Goal: Task Accomplishment & Management: Manage account settings

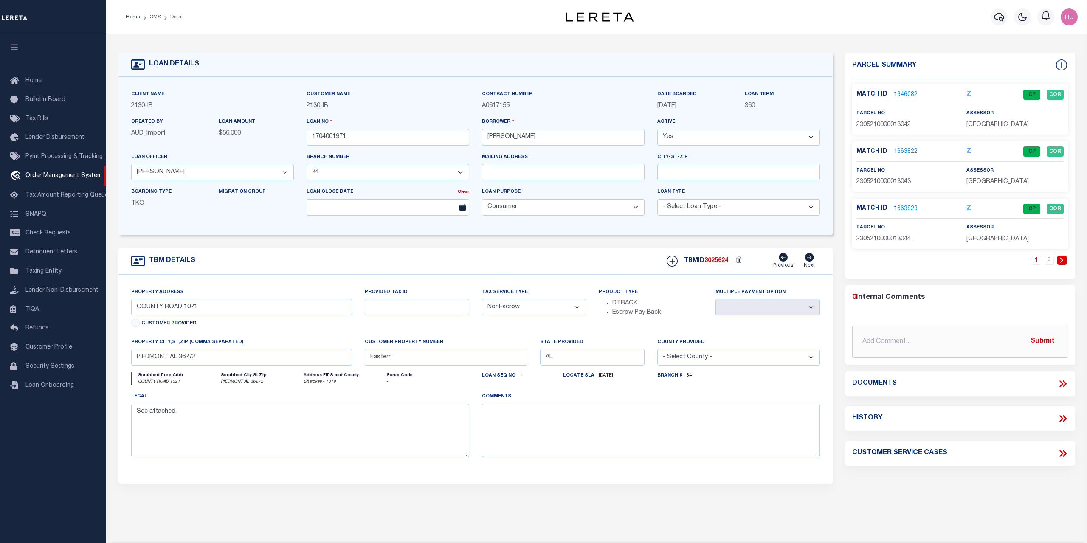
select select "11030"
select select "4975"
select select "1300"
select select "NonEscrow"
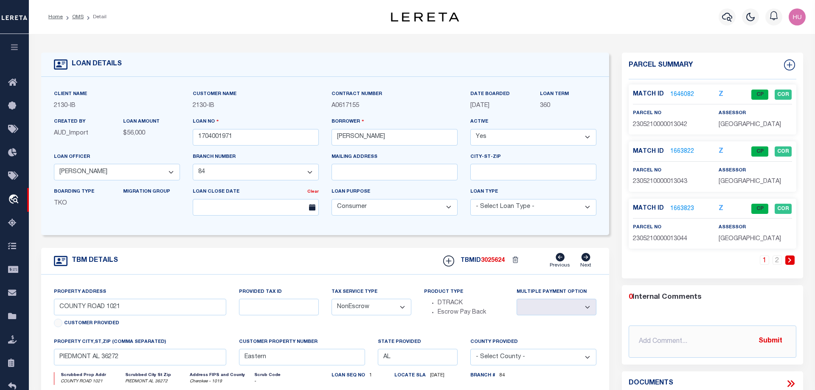
click at [671, 95] on link "1646082" at bounding box center [683, 94] width 24 height 9
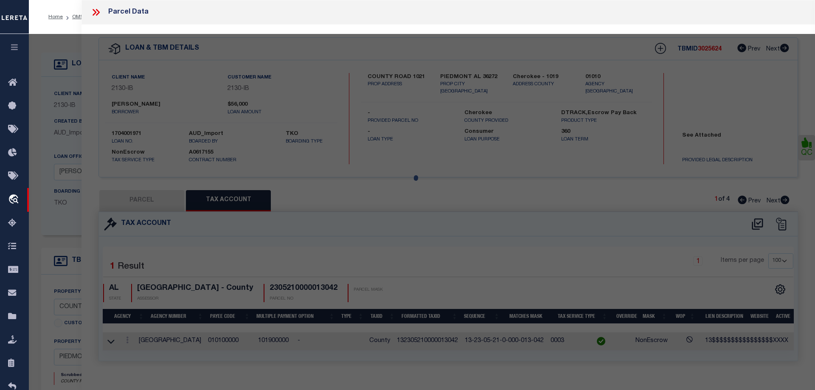
select select "AS"
checkbox input "false"
select select "CP"
type input "WILLIAMS SARAH"
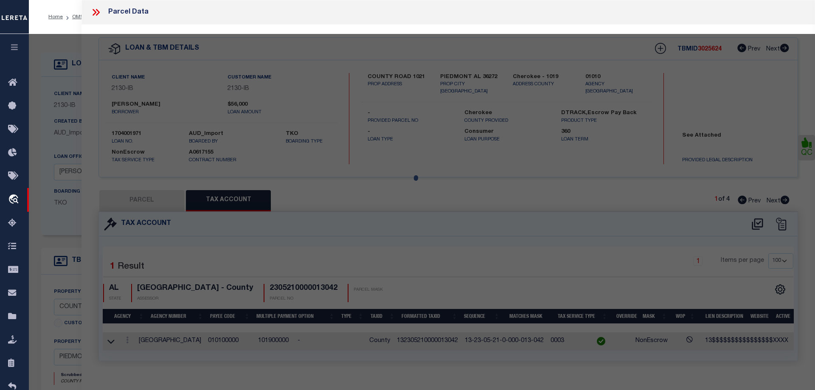
select select
type input "COUNTY ROAD 1021"
type input "PIEDMONT AL 36272"
type textarea "LOT 41 KINGERY ESTATE AT TERRAPIN CREEK PHASE 2 14/79"
type textarea "Tax ID Special Project"
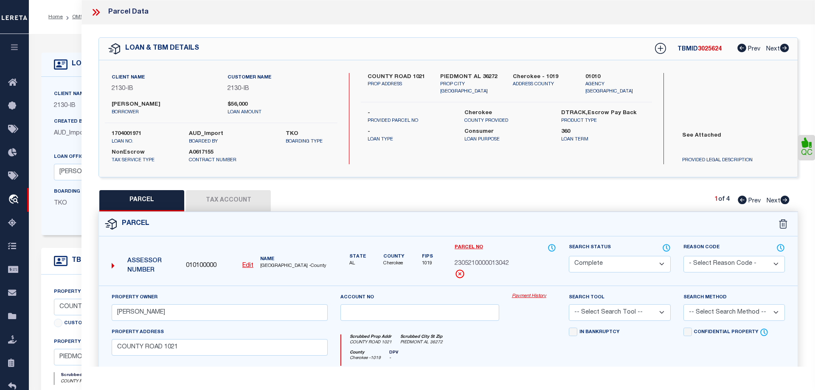
click at [245, 203] on button "Tax Account" at bounding box center [228, 200] width 85 height 21
select select "100"
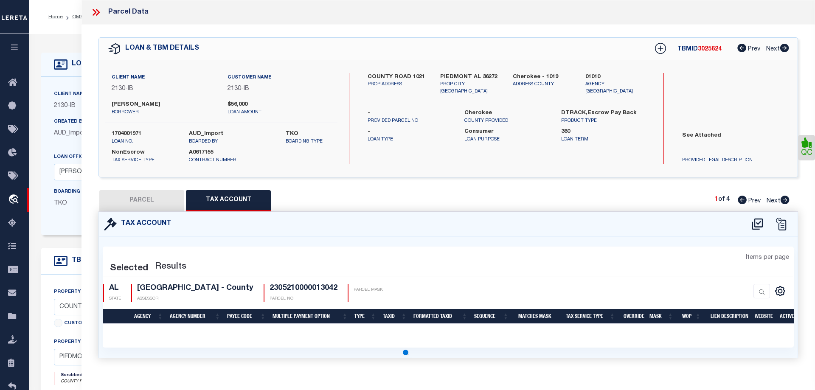
select select "100"
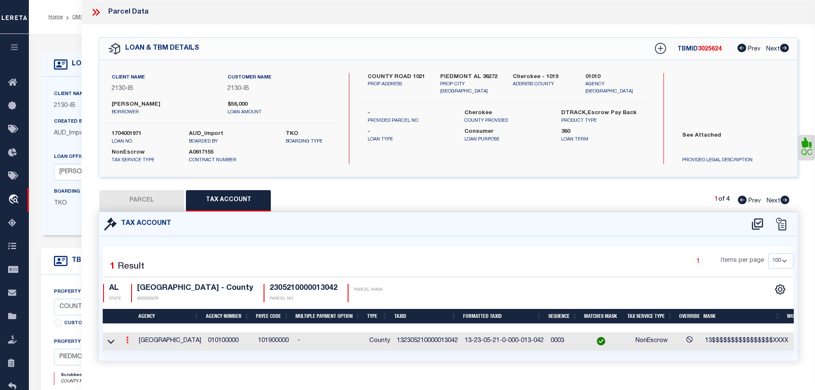
click at [126, 341] on link at bounding box center [127, 341] width 9 height 7
click at [126, 341] on icon at bounding box center [127, 340] width 3 height 7
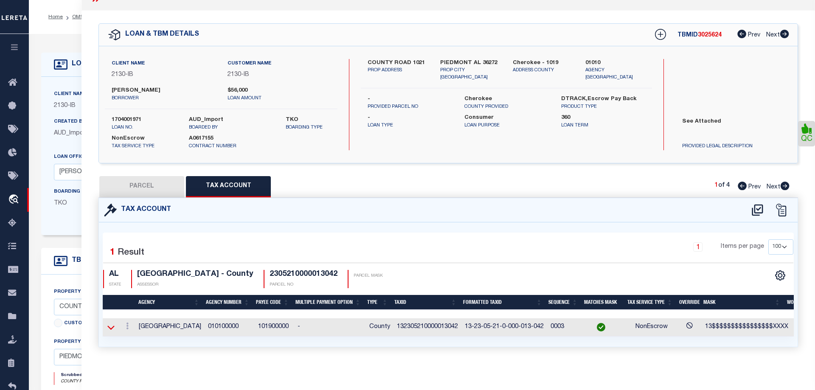
click at [110, 329] on icon at bounding box center [110, 328] width 7 height 4
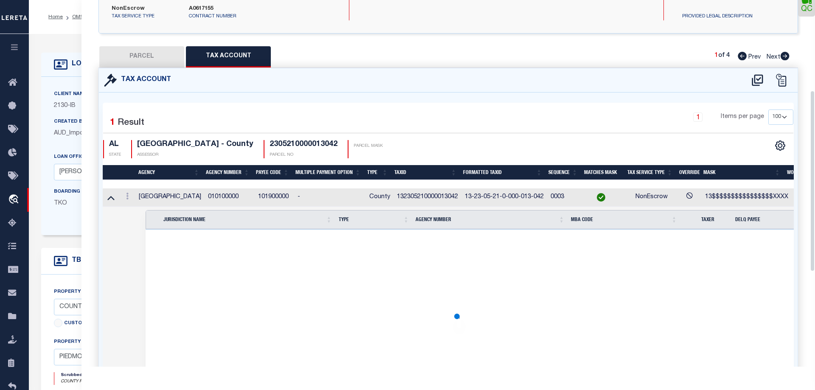
scroll to position [60, 0]
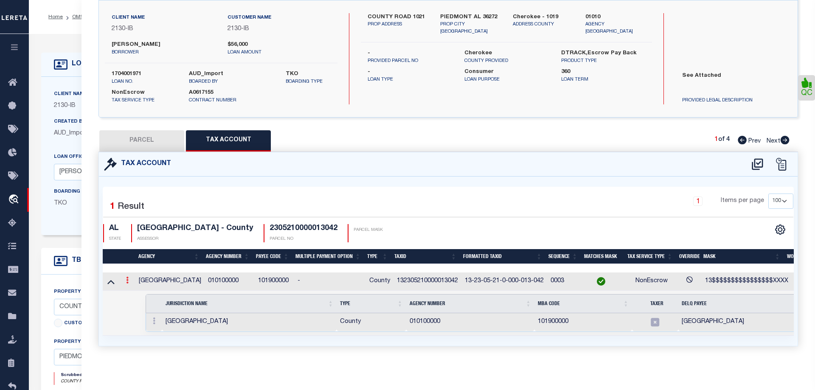
click at [127, 284] on icon at bounding box center [127, 280] width 3 height 7
click at [126, 279] on link at bounding box center [127, 281] width 9 height 7
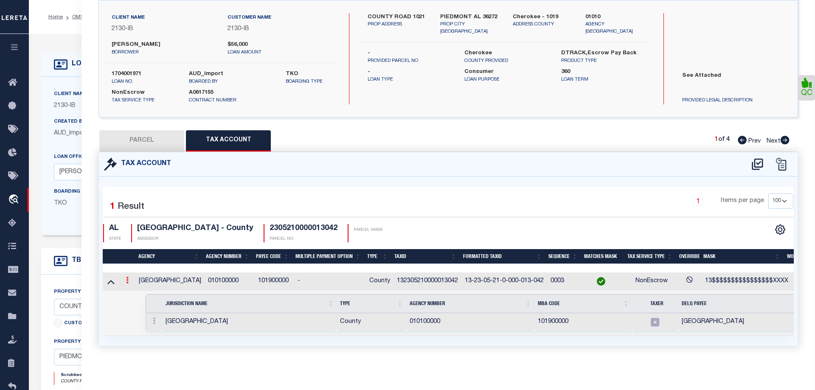
click at [126, 279] on link at bounding box center [127, 281] width 9 height 7
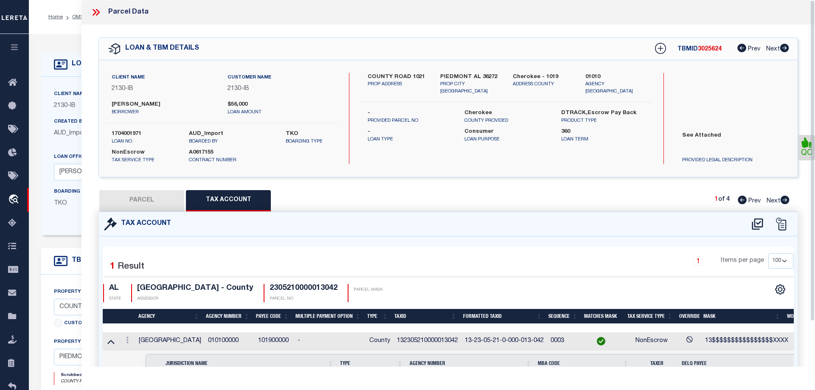
click at [95, 12] on icon at bounding box center [95, 12] width 11 height 11
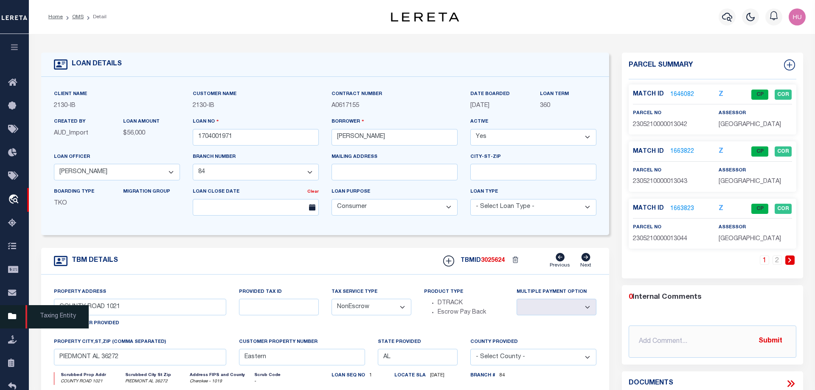
click at [13, 322] on icon at bounding box center [15, 317] width 14 height 11
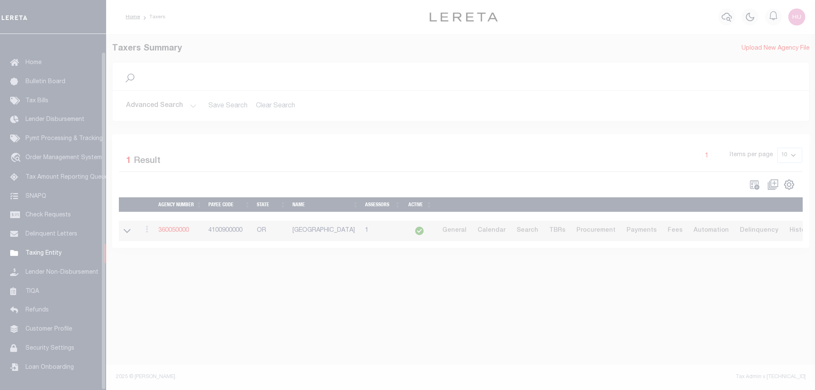
scroll to position [27, 0]
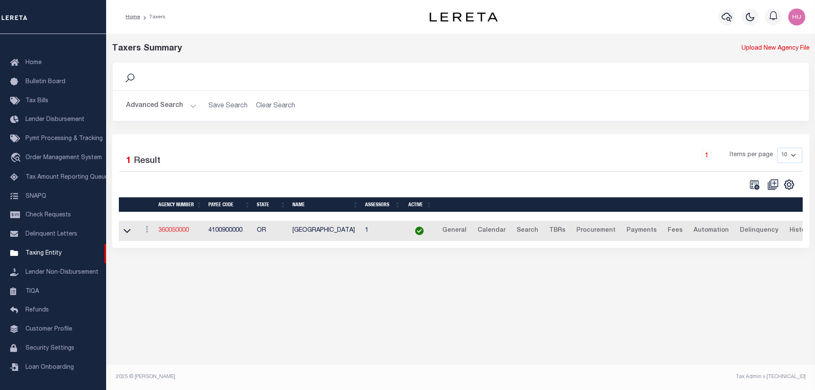
click at [173, 232] on link "360050000" at bounding box center [173, 231] width 31 height 6
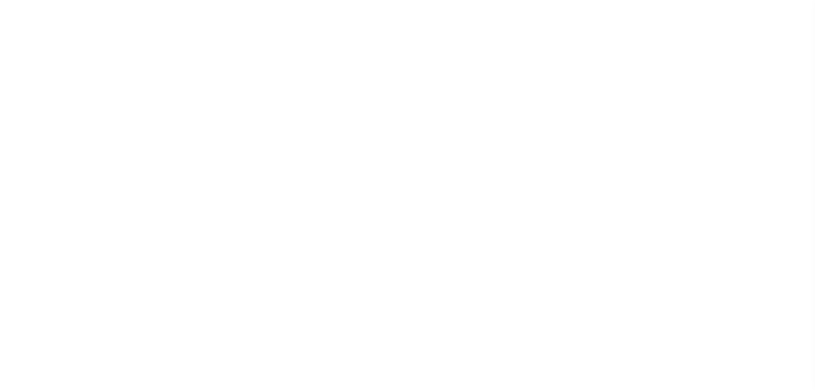
select select
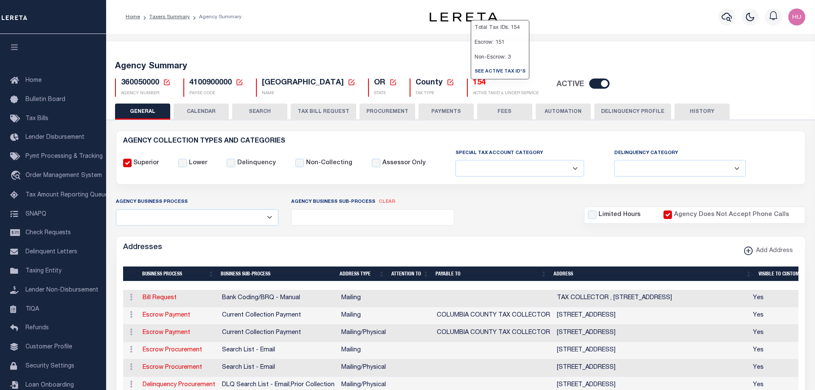
click at [474, 82] on h5 "154" at bounding box center [506, 83] width 66 height 9
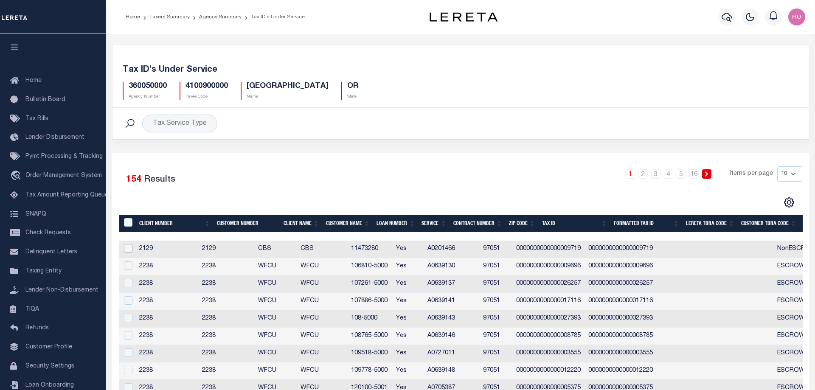
click at [124, 251] on input "checkbox" at bounding box center [128, 248] width 8 height 8
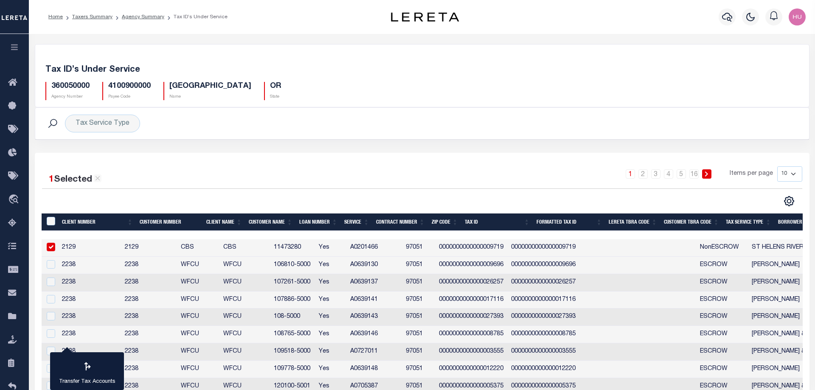
click at [52, 248] on input "checkbox" at bounding box center [51, 247] width 8 height 8
checkbox input "false"
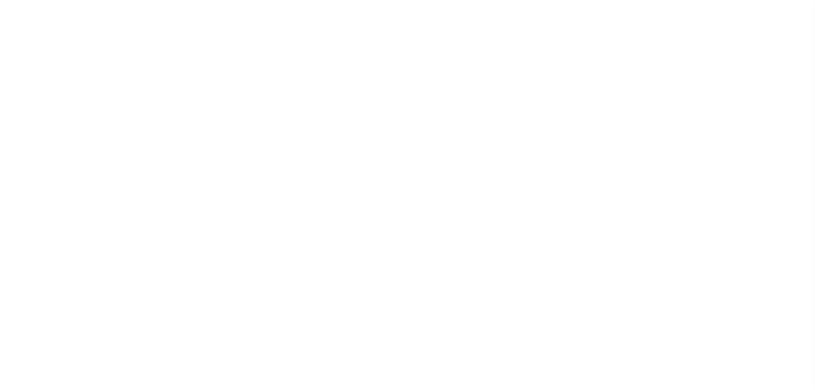
select select
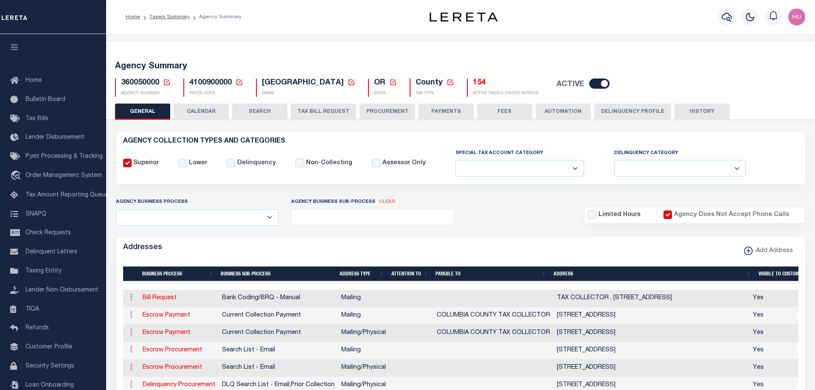
click at [156, 14] on li "Taxers Summary" at bounding box center [165, 17] width 50 height 8
click at [165, 20] on link "Taxers Summary" at bounding box center [170, 16] width 40 height 5
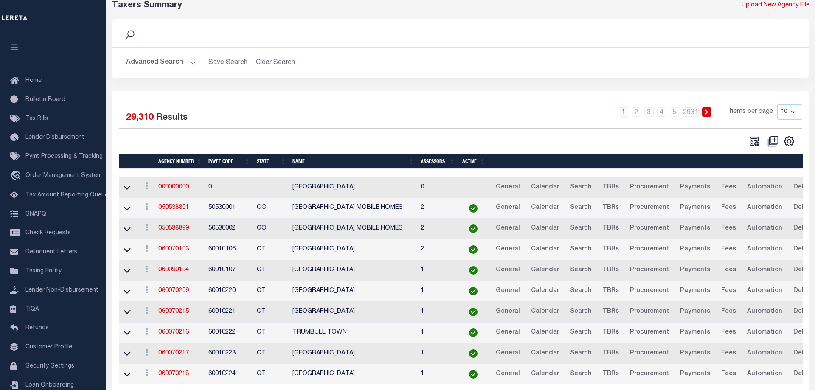
scroll to position [72, 0]
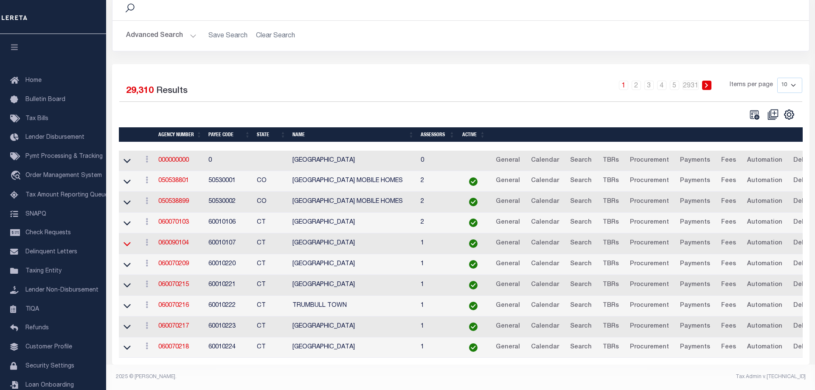
click at [127, 245] on icon at bounding box center [127, 244] width 7 height 4
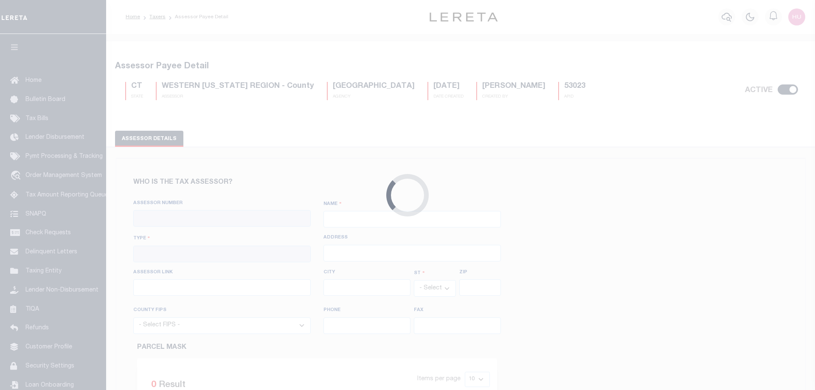
checkbox input "true"
type input "060010000"
type input "WESTERN [US_STATE] REGION"
type input "00 - County"
select select "CT"
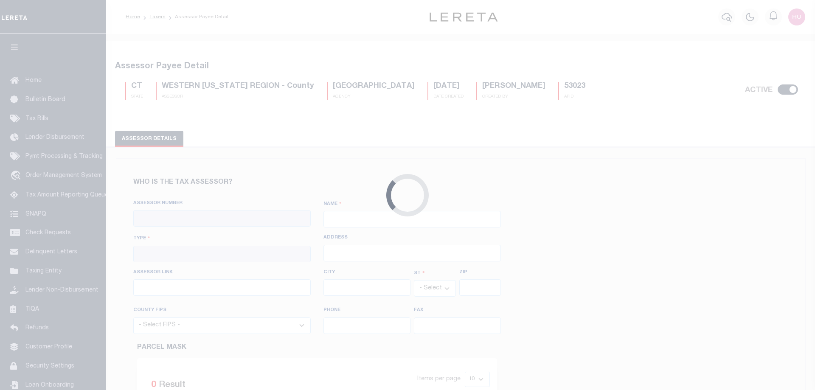
select select "9001"
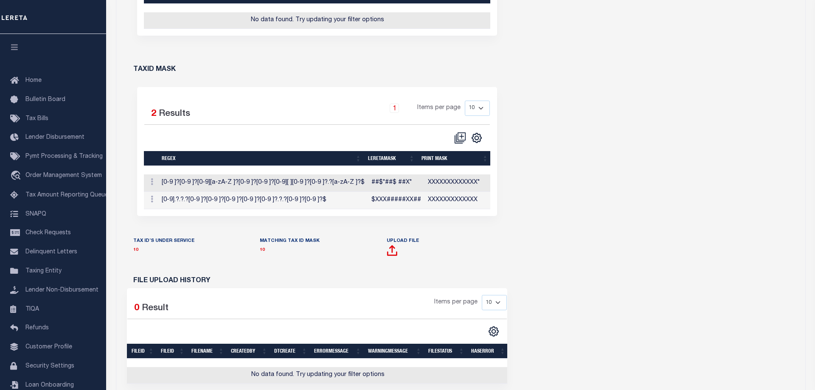
scroll to position [477, 0]
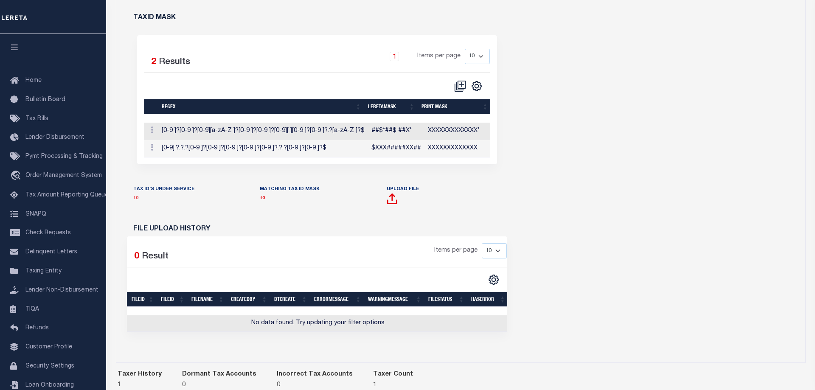
click at [135, 200] on link "10" at bounding box center [135, 198] width 5 height 4
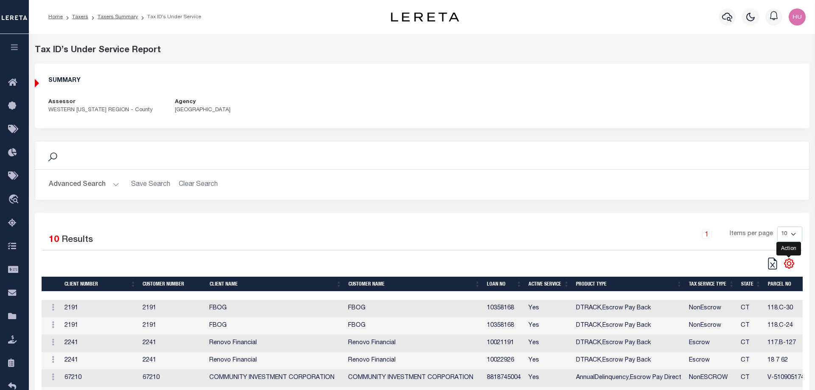
click at [790, 266] on icon "" at bounding box center [789, 263] width 11 height 11
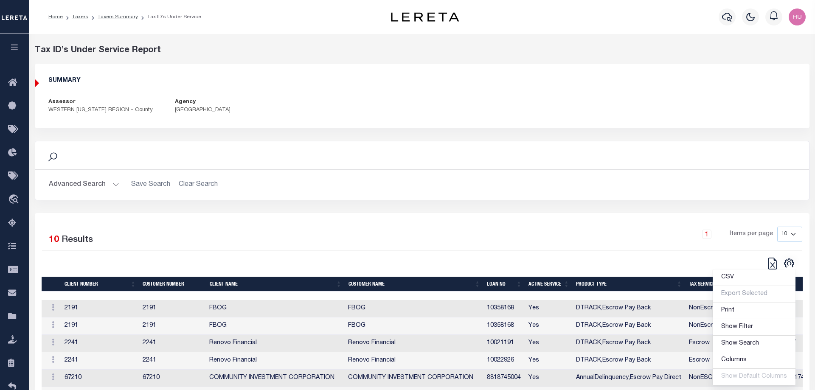
click at [608, 253] on div "Selected 10 Results 1 Items per page 10 25 50 100" at bounding box center [422, 249] width 774 height 44
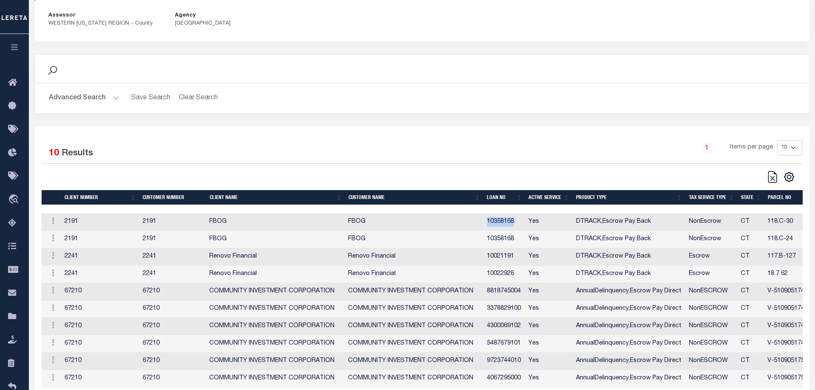
drag, startPoint x: 515, startPoint y: 223, endPoint x: 485, endPoint y: 223, distance: 29.7
click at [485, 223] on td "10358168" at bounding box center [505, 222] width 42 height 17
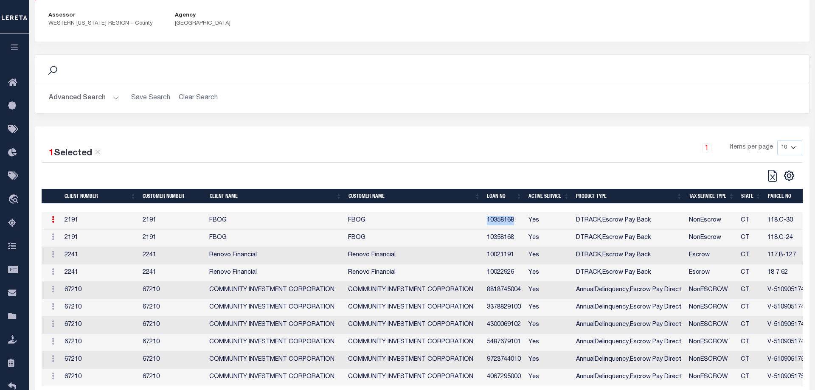
copy td "10358168"
click at [54, 223] on icon at bounding box center [53, 219] width 3 height 7
click at [66, 249] on link "Edit Tax ID" at bounding box center [70, 247] width 51 height 14
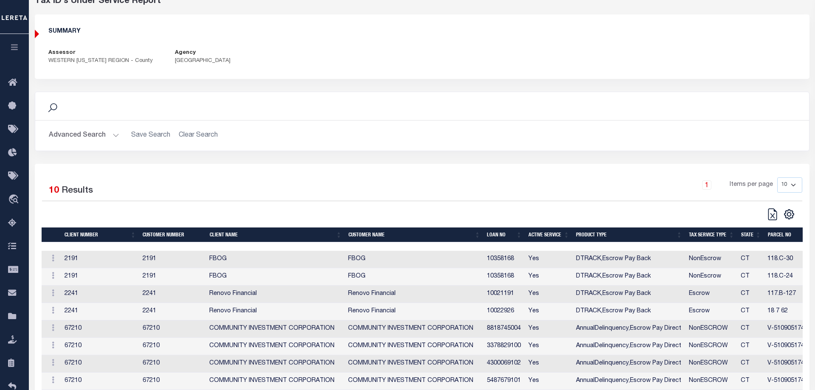
scroll to position [124, 0]
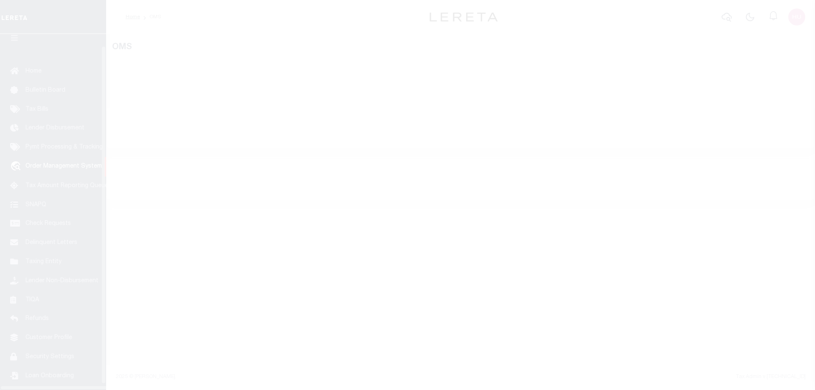
scroll to position [27, 0]
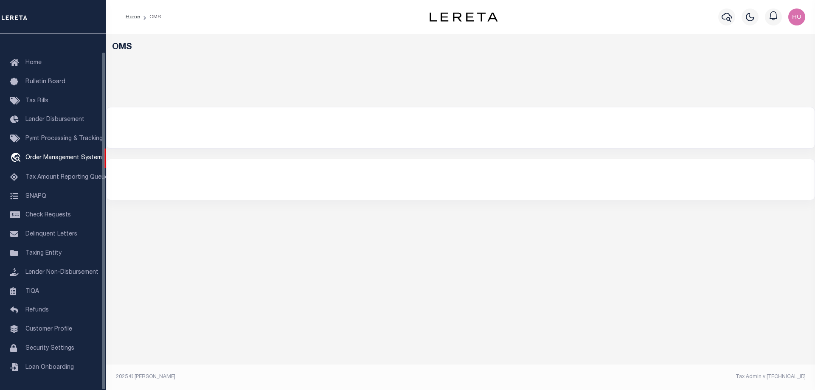
select select "200"
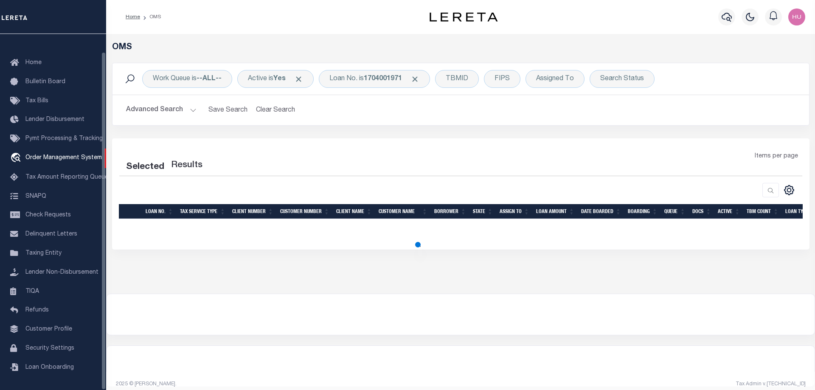
select select "200"
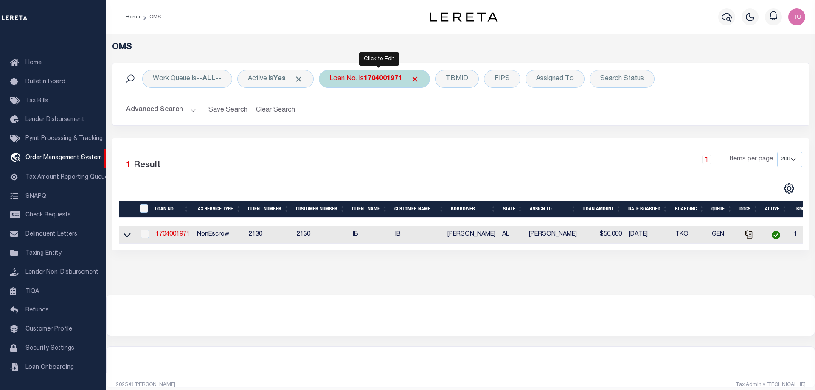
click at [379, 82] on b "1704001971" at bounding box center [383, 79] width 38 height 7
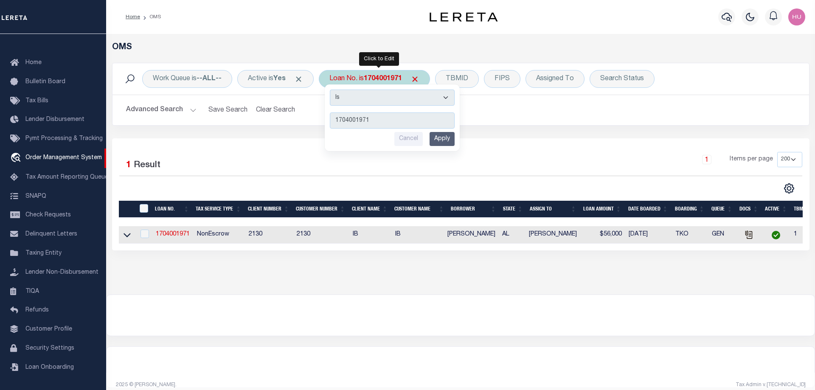
type input "10358168"
click at [448, 137] on input "Apply" at bounding box center [442, 139] width 25 height 14
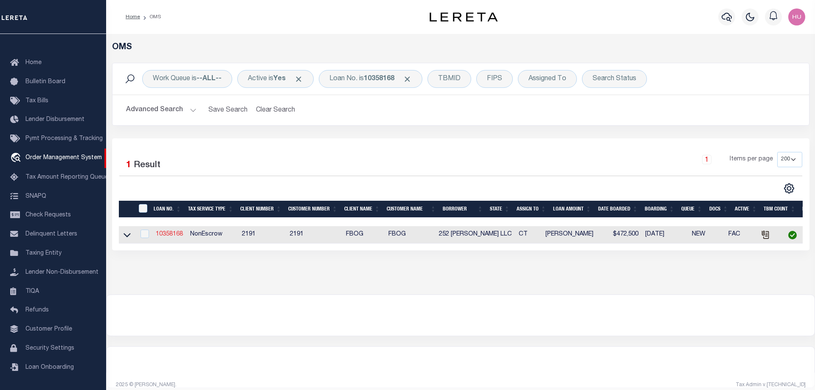
click at [172, 235] on link "10358168" at bounding box center [169, 234] width 27 height 6
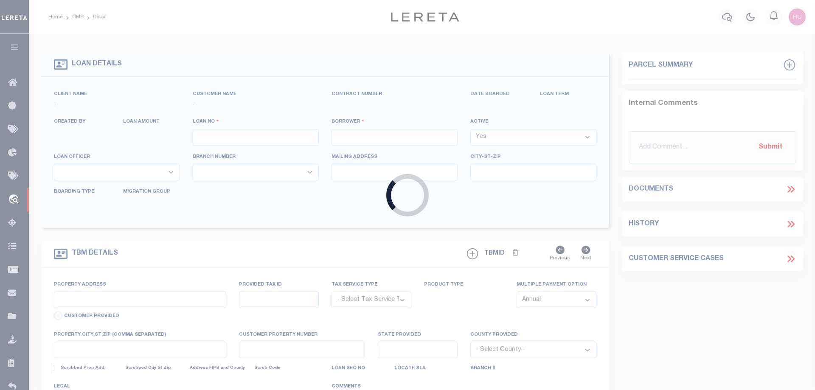
type input "10358168"
type input "252 Howe LLC"
select select
select select "NonEscrow"
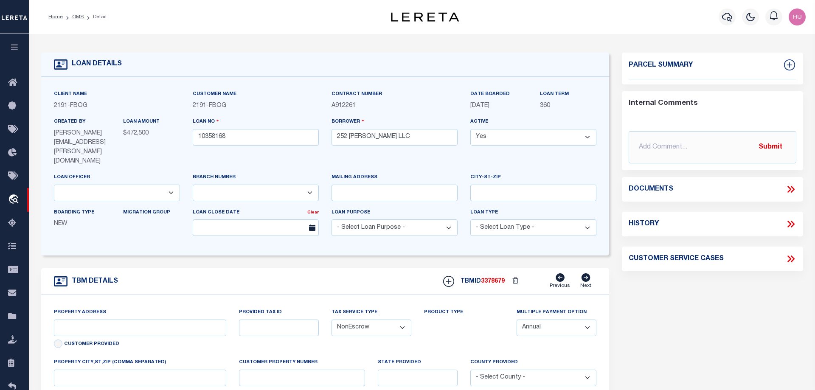
type input "252 Howe Ave"
type input "1118C-30"
type input "Shelton CT 06484"
type input "CT"
select select
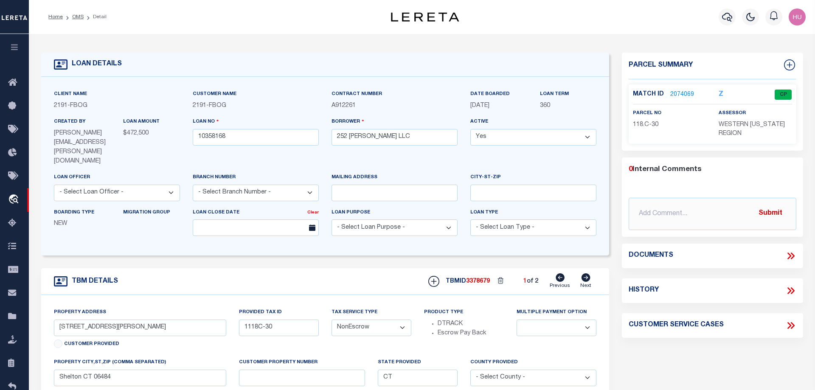
click at [680, 92] on link "2074069" at bounding box center [683, 94] width 24 height 9
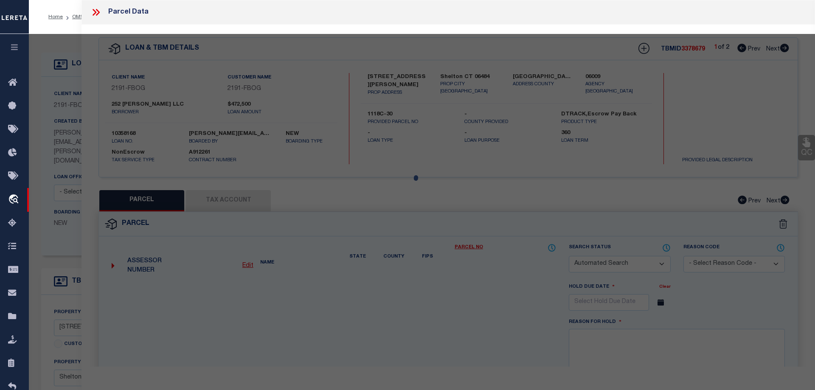
checkbox input "false"
select select "CP"
type input "MIDLAND DEVELOPMENT CO LLC"
select select
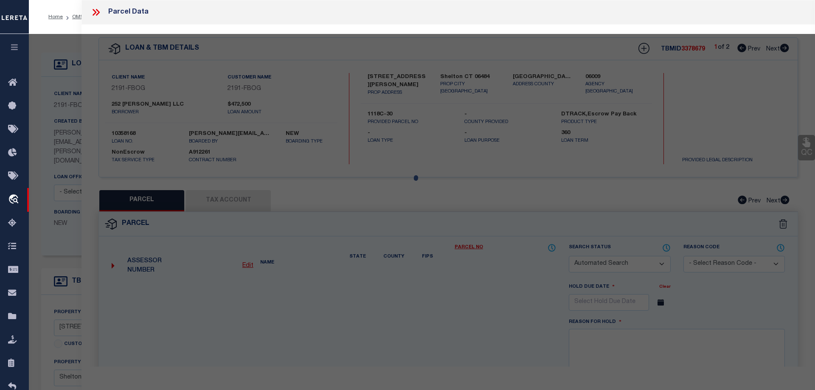
type input "252-254 HOWE AVE"
type input "Shelton CT 06484"
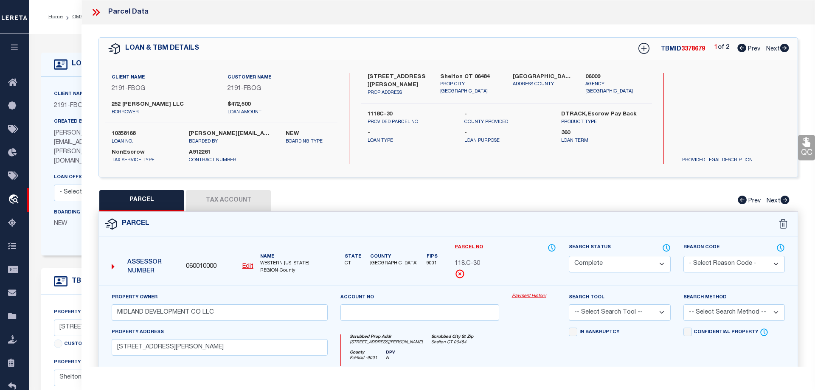
click at [517, 295] on link "Payment History" at bounding box center [534, 296] width 45 height 7
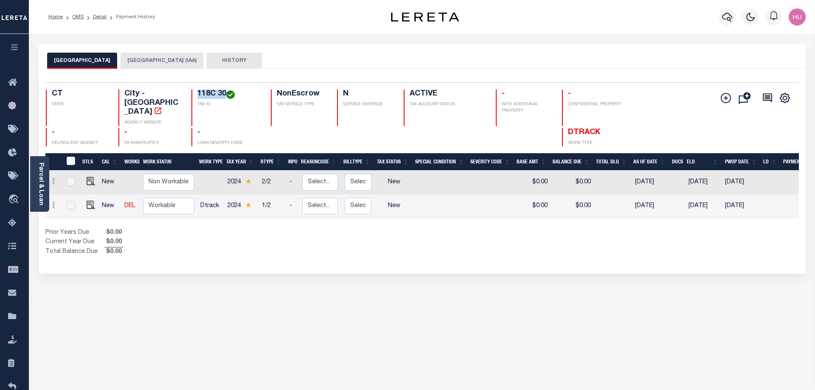
drag, startPoint x: 225, startPoint y: 94, endPoint x: 198, endPoint y: 95, distance: 26.8
click at [198, 95] on h4 "118C 30" at bounding box center [228, 94] width 63 height 9
copy h4 "118C 30"
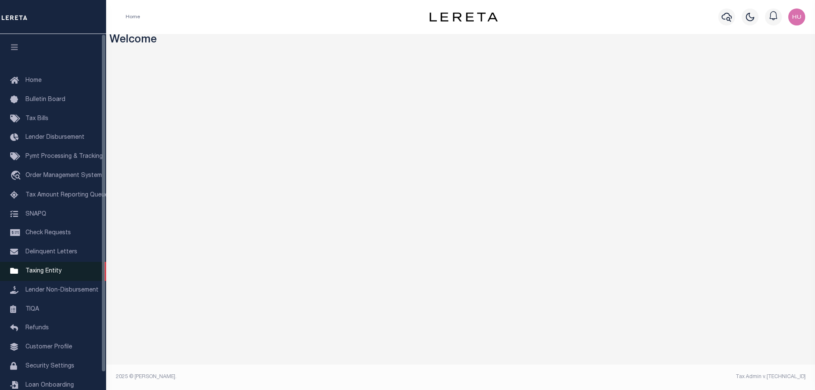
click at [48, 274] on span "Taxing Entity" at bounding box center [43, 271] width 36 height 6
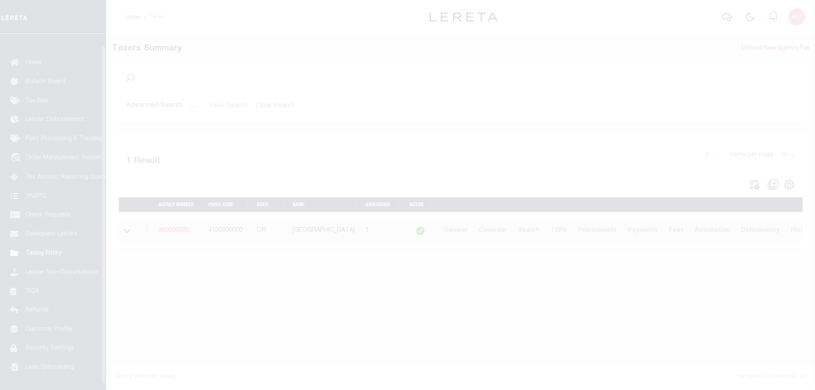
scroll to position [27, 0]
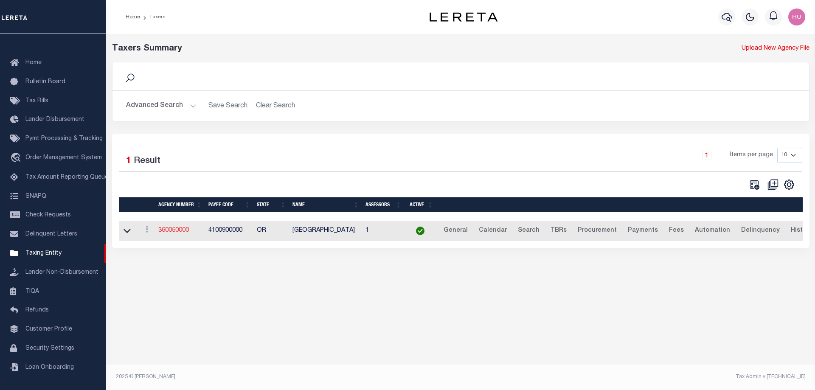
click at [170, 234] on link "360050000" at bounding box center [173, 231] width 31 height 6
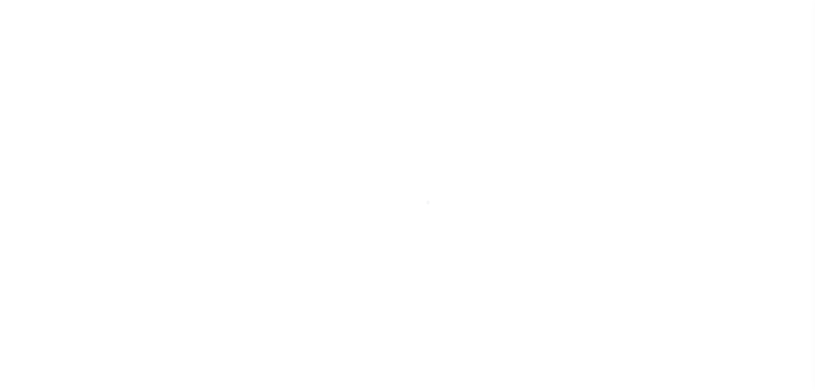
select select
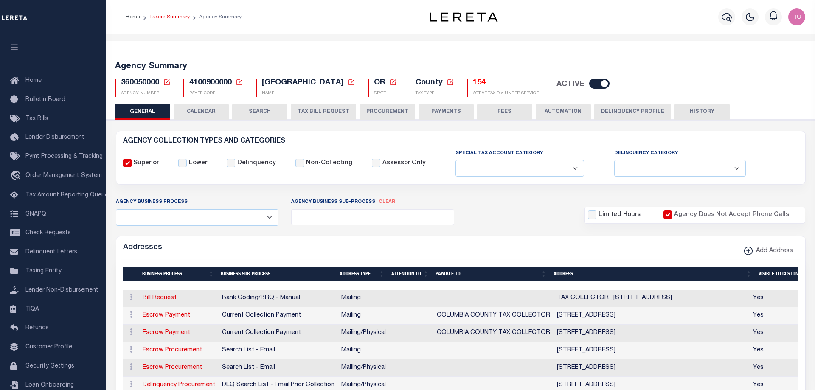
click at [171, 17] on link "Taxers Summary" at bounding box center [170, 16] width 40 height 5
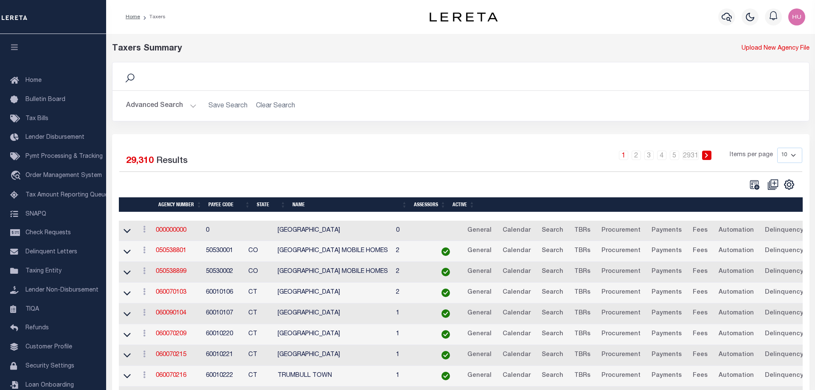
scroll to position [72, 0]
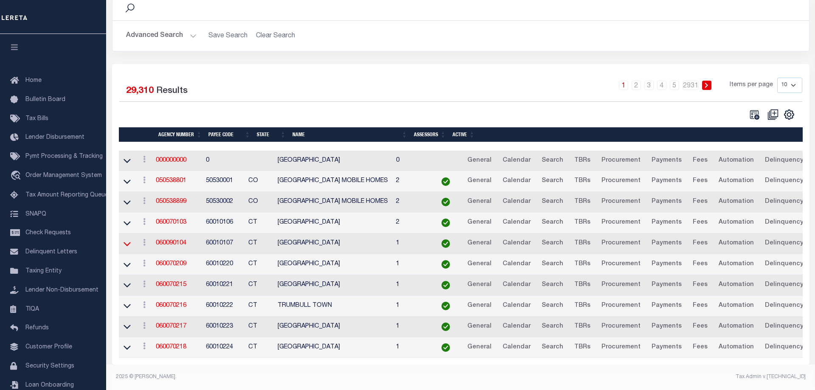
click at [125, 244] on icon at bounding box center [127, 244] width 7 height 9
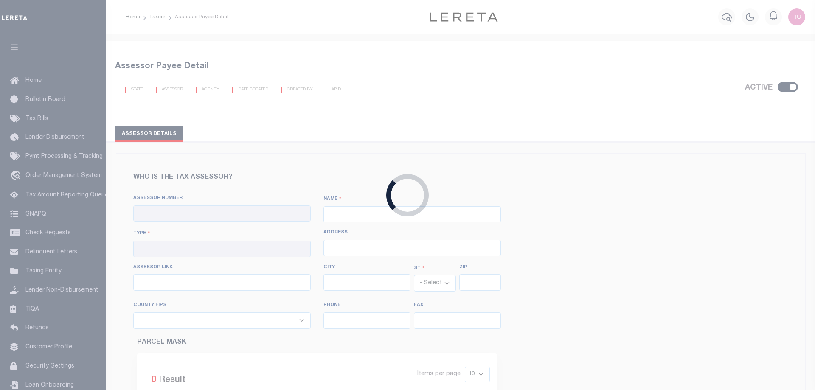
checkbox input "true"
type input "060010000"
type input "WESTERN [US_STATE] REGION"
type input "00 - County"
select select "CT"
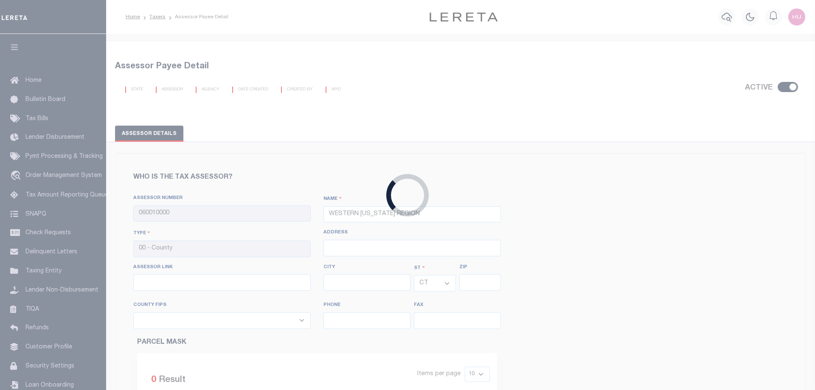
select select "9001"
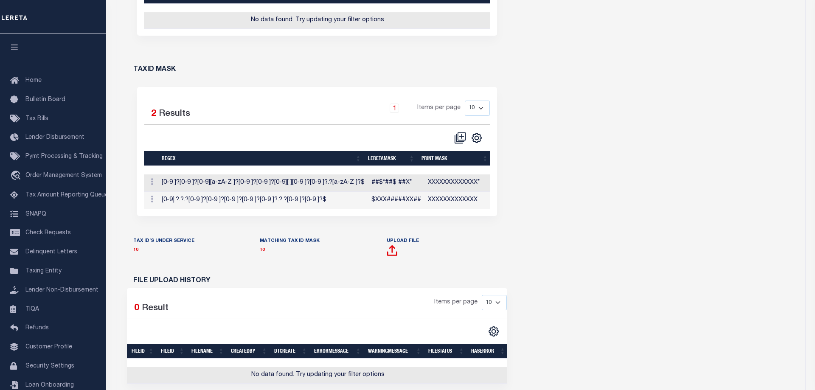
scroll to position [555, 0]
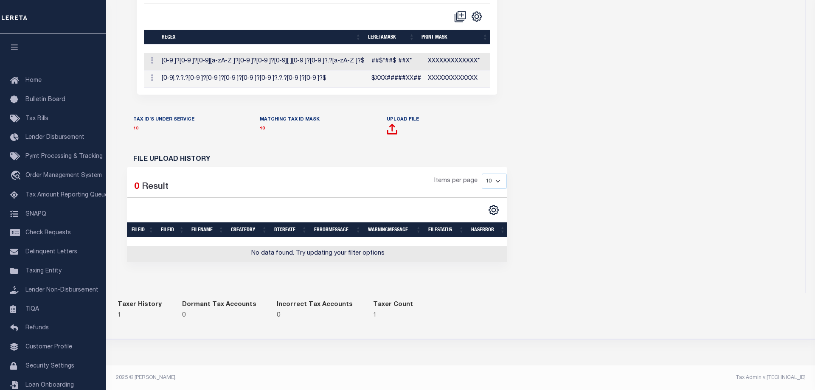
click at [135, 129] on link "10" at bounding box center [135, 129] width 5 height 4
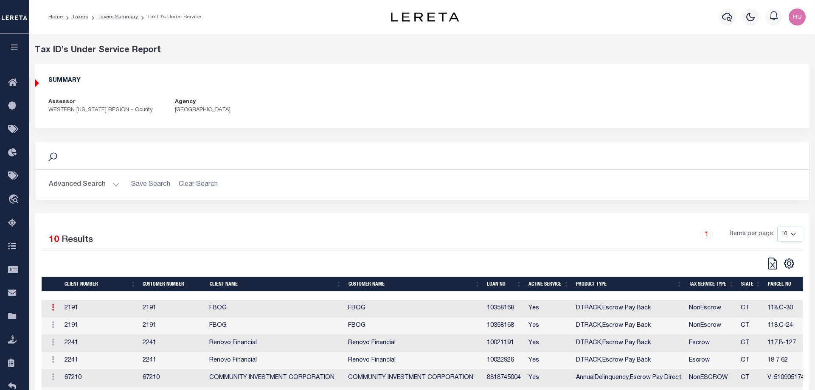
click at [55, 309] on link at bounding box center [52, 308] width 11 height 7
click at [71, 335] on link "Edit Tax ID" at bounding box center [70, 335] width 51 height 14
type input "118C 30"
type textarea "$XXX#####XX##"
type input "XXXXXXXXXXXXX"
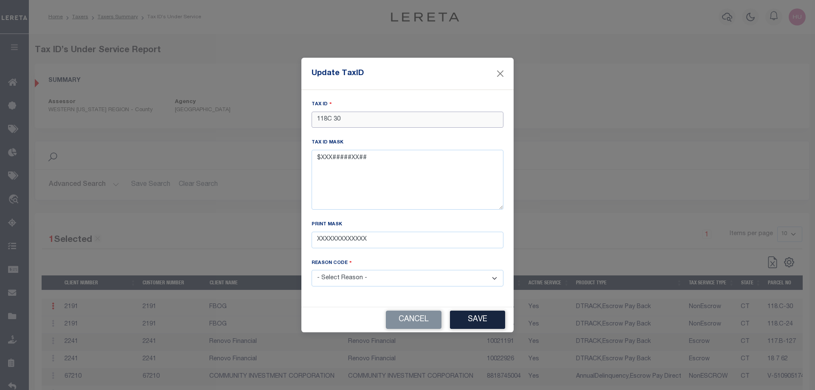
click at [353, 126] on input "118C 30" at bounding box center [408, 120] width 192 height 17
type input "118C 31"
click at [478, 320] on button "Save" at bounding box center [477, 320] width 55 height 18
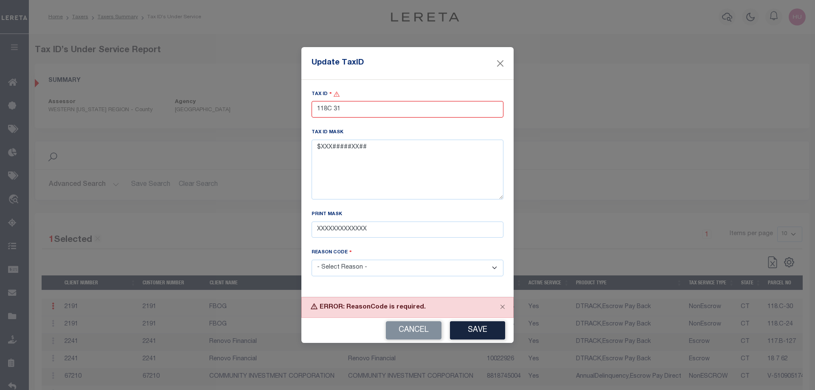
click at [312, 260] on select "- Select Reason - 099 - Other (Provide additional detail) ACT - Agency Changed …" at bounding box center [408, 268] width 192 height 17
select select "ACT"
click option "ACT - Agency Changed Tax ID or Tax ID Format" at bounding box center [0, 0] width 0 height 0
click at [484, 333] on button "Save" at bounding box center [477, 331] width 55 height 18
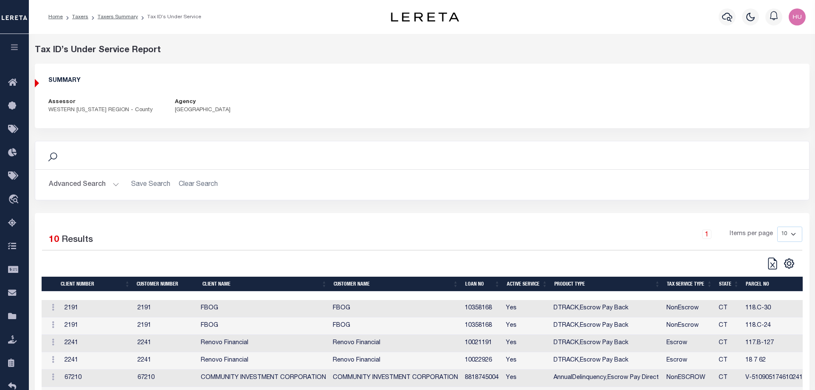
click at [110, 182] on button "Advanced Search" at bounding box center [84, 185] width 71 height 17
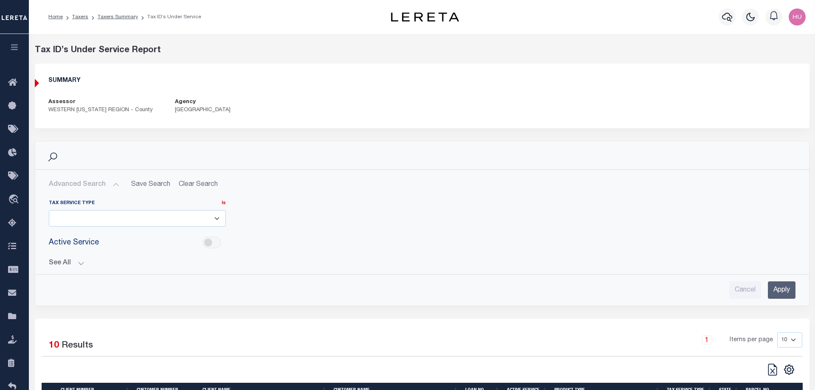
click at [85, 260] on button "See All" at bounding box center [422, 264] width 747 height 8
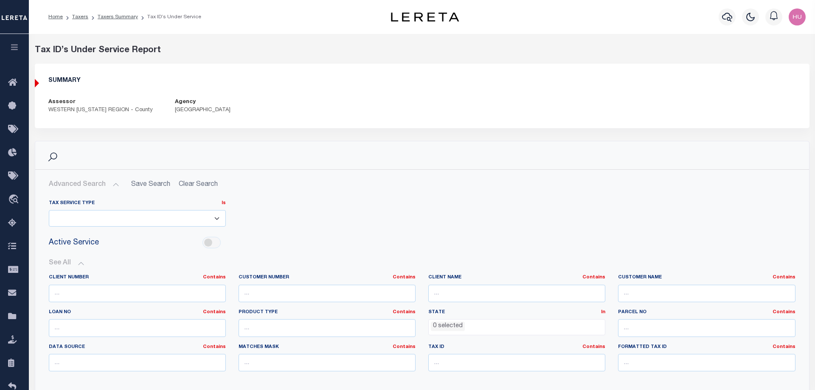
click at [82, 263] on button "See All" at bounding box center [422, 264] width 747 height 8
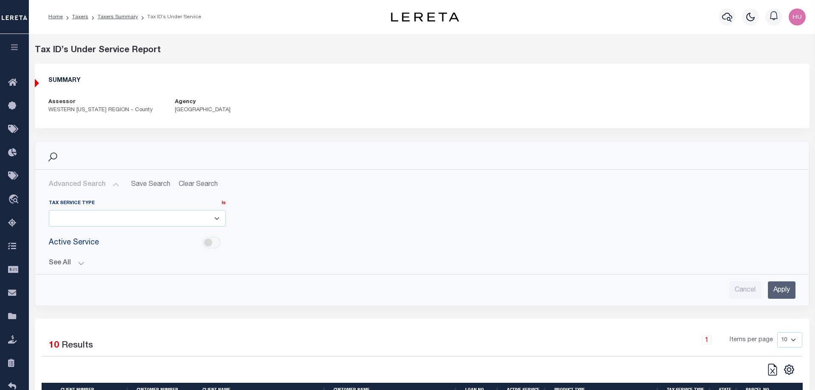
click at [112, 187] on button "Advanced Search" at bounding box center [84, 185] width 71 height 17
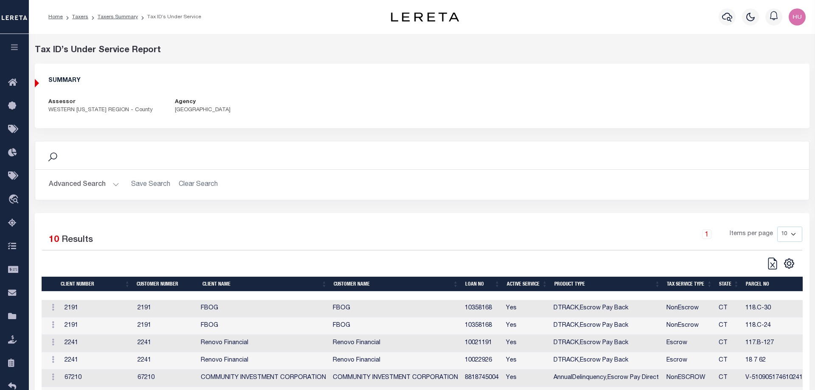
click at [484, 310] on td "10358168" at bounding box center [483, 308] width 42 height 17
copy td "10358168"
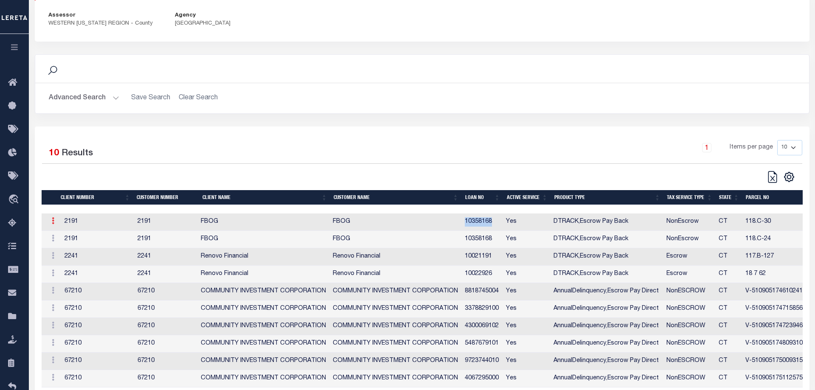
click at [52, 222] on icon at bounding box center [53, 220] width 3 height 7
click at [62, 252] on link "Edit Tax ID" at bounding box center [70, 249] width 51 height 14
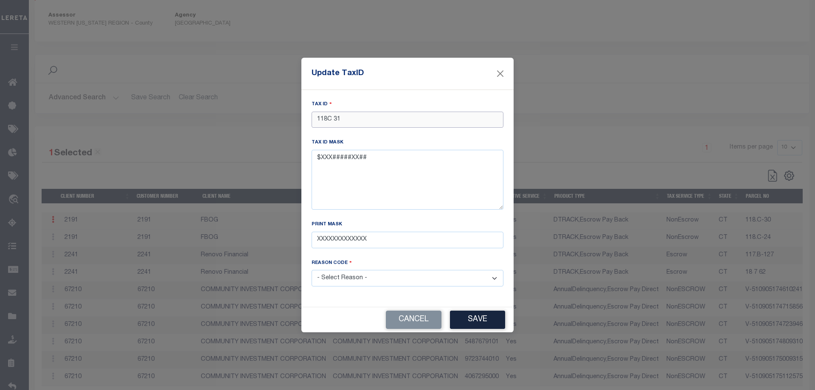
drag, startPoint x: 345, startPoint y: 122, endPoint x: 338, endPoint y: 123, distance: 7.7
click at [338, 123] on input "118C 31" at bounding box center [408, 120] width 192 height 17
type input "118C 32"
click at [478, 321] on button "Save" at bounding box center [477, 320] width 55 height 18
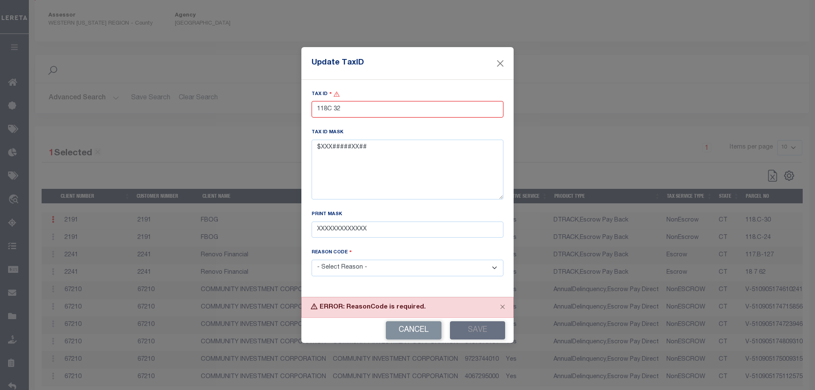
click at [312, 260] on select "- Select Reason - 099 - Other (Provide additional detail) ACT - Agency Changed …" at bounding box center [408, 268] width 192 height 17
select select "ACT"
click option "ACT - Agency Changed Tax ID or Tax ID Format" at bounding box center [0, 0] width 0 height 0
click at [489, 325] on button "Save" at bounding box center [477, 331] width 55 height 18
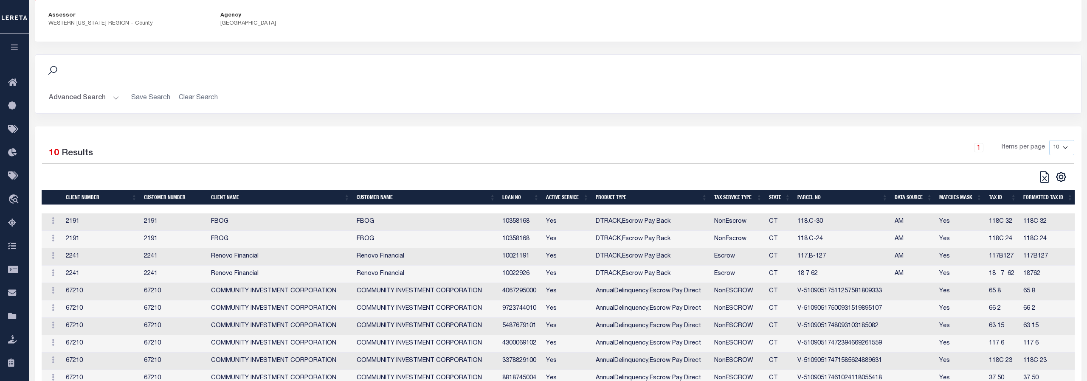
scroll to position [127, 0]
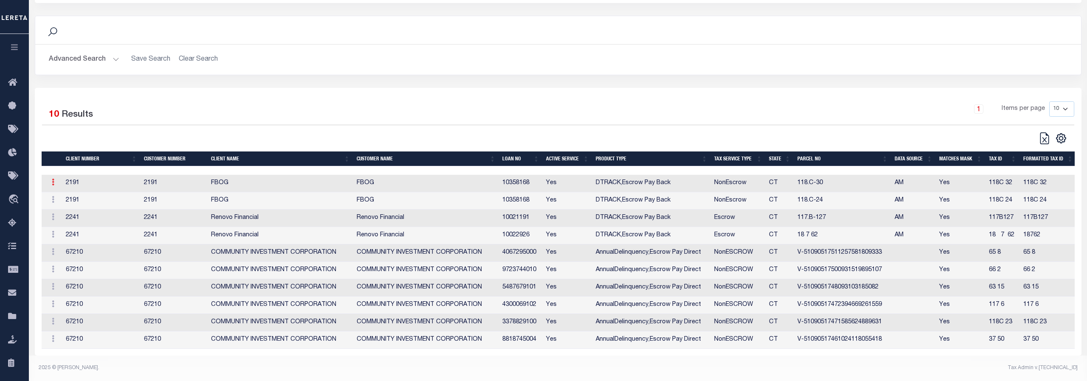
click at [54, 184] on icon at bounding box center [53, 182] width 3 height 7
click at [72, 211] on link "Edit Tax ID" at bounding box center [70, 210] width 51 height 14
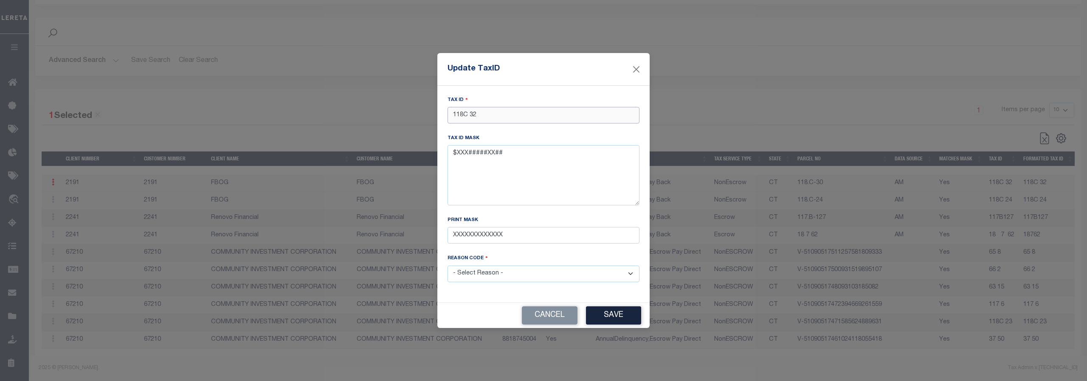
drag, startPoint x: 490, startPoint y: 116, endPoint x: 474, endPoint y: 117, distance: 15.3
click at [474, 117] on input "118C 32" at bounding box center [544, 115] width 192 height 17
type input "118C 30"
click at [545, 216] on div "Print Mask XXXXXXXXXXXXX" at bounding box center [544, 230] width 192 height 28
click at [448, 266] on select "- Select Reason - 099 - Other (Provide additional detail) ACT - Agency Changed …" at bounding box center [544, 274] width 192 height 17
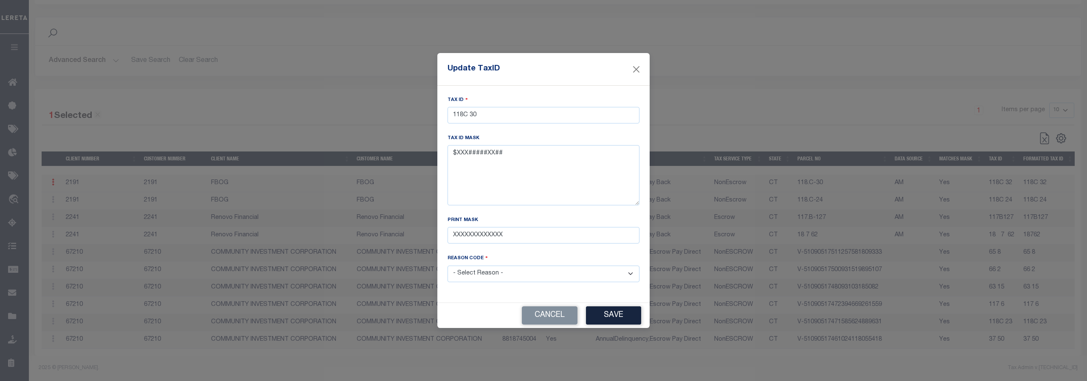
select select "ACT"
click option "ACT - Agency Changed Tax ID or Tax ID Format" at bounding box center [0, 0] width 0 height 0
click at [499, 254] on div "Reason Code - Select Reason - 099 - Other (Provide additional detail) ACT - Age…" at bounding box center [544, 268] width 192 height 28
click at [474, 294] on div "Tax ID 118C 30 Tax ID Mask $XXX#####XX## Print Mask XXXXXXXXXXXXX Reason Code -…" at bounding box center [543, 194] width 212 height 217
click at [619, 311] on button "Save" at bounding box center [613, 316] width 55 height 18
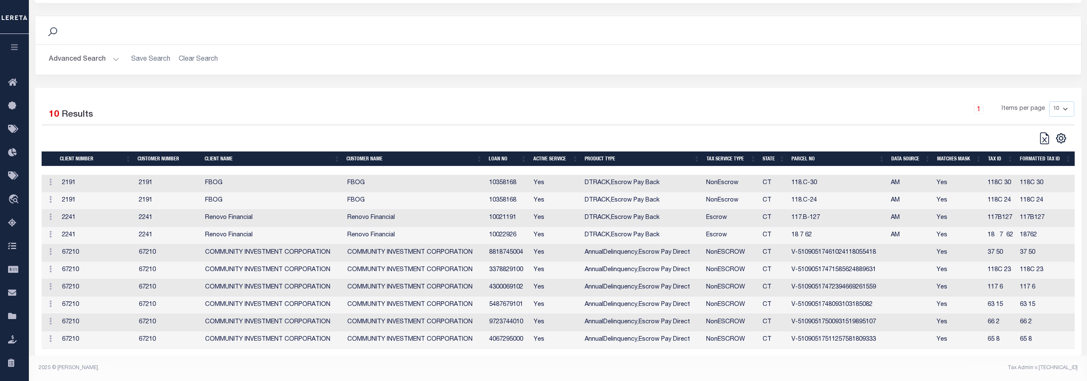
scroll to position [0, 0]
click at [317, 356] on footer "2025 © LERETA. Tax Admin v.1.2.12.1" at bounding box center [558, 368] width 1058 height 25
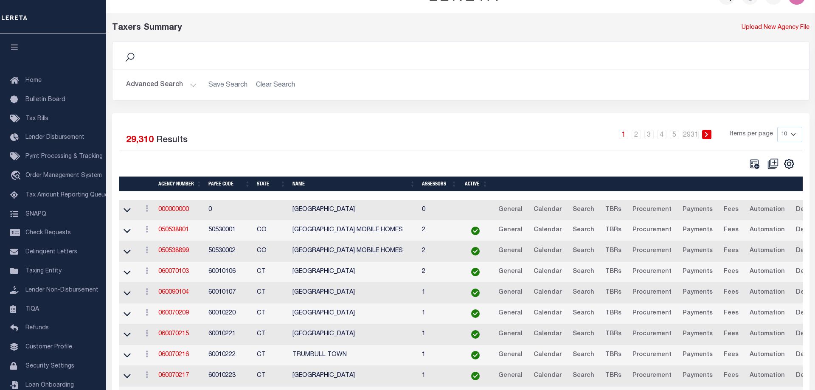
scroll to position [21, 0]
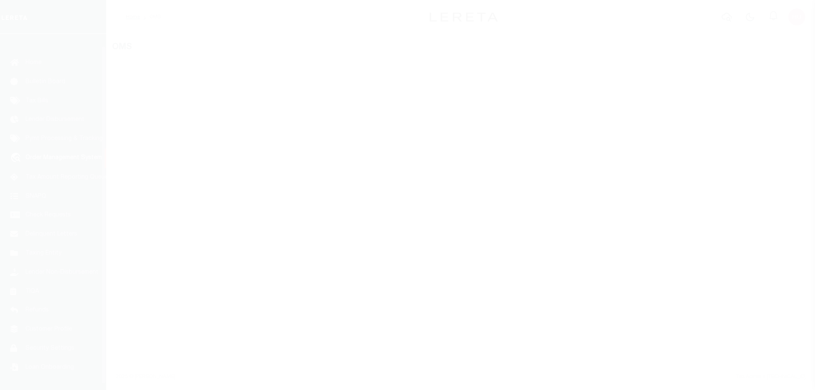
scroll to position [27, 0]
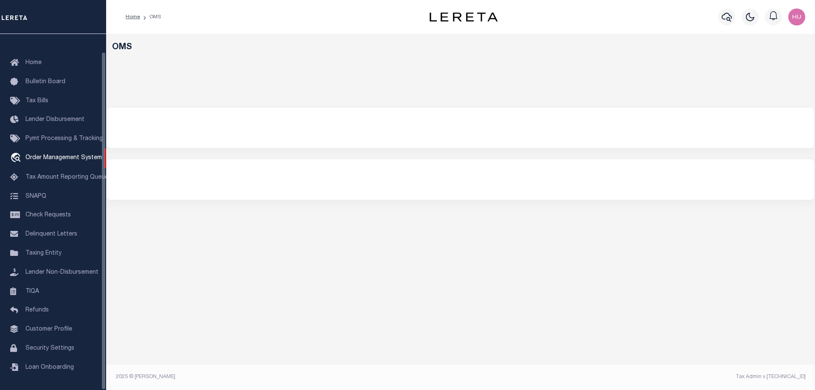
select select "200"
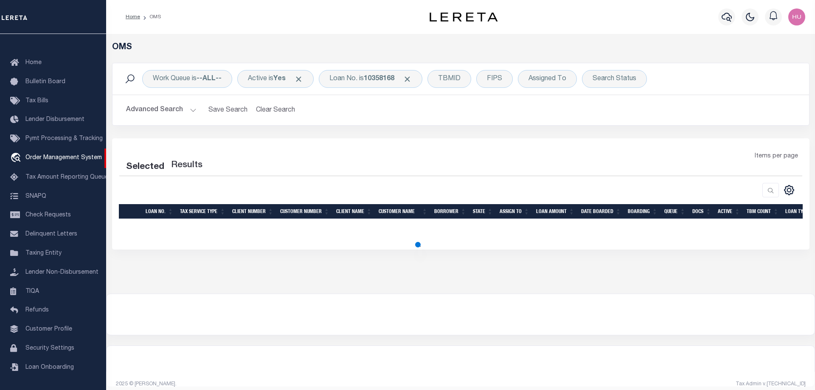
select select "200"
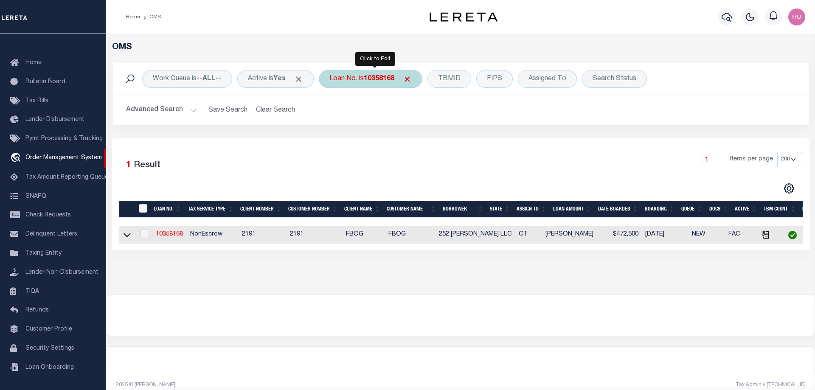
click at [374, 78] on b "10358168" at bounding box center [379, 79] width 31 height 7
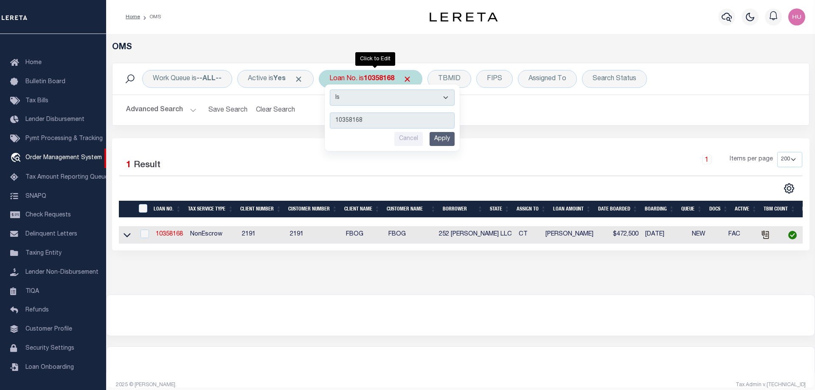
click at [449, 140] on input "Apply" at bounding box center [442, 139] width 25 height 14
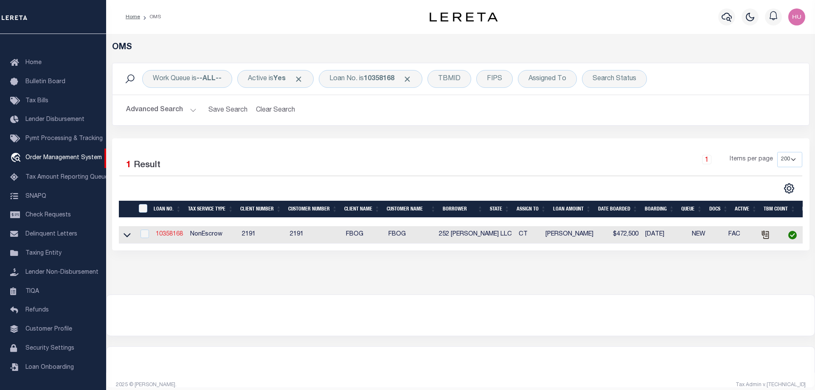
click at [172, 237] on link "10358168" at bounding box center [169, 234] width 27 height 6
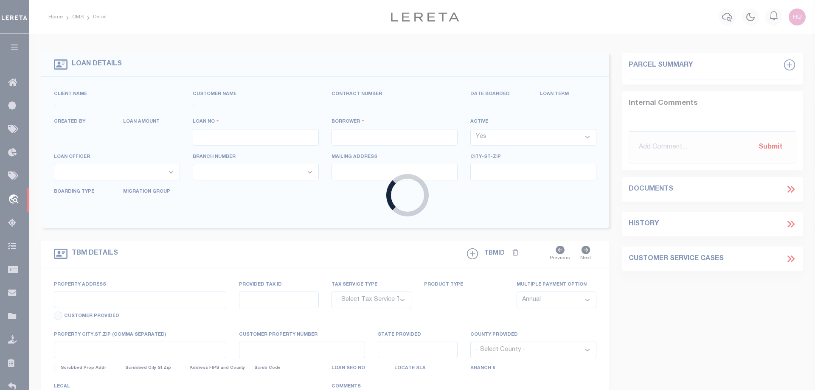
type input "10358168"
type input "252 [PERSON_NAME] LLC"
select select
select select "NonEscrow"
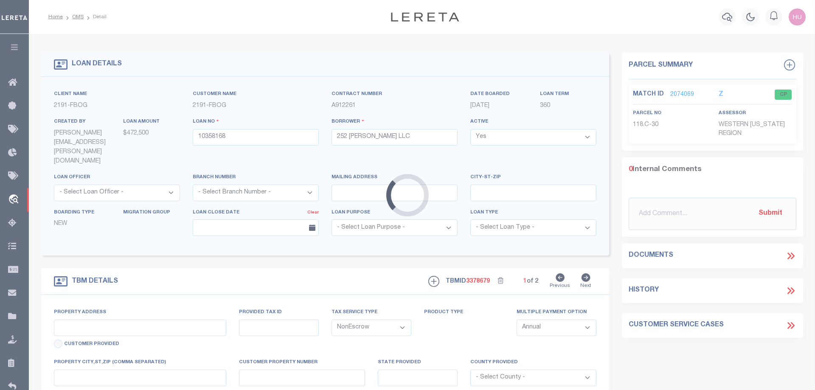
type input "[STREET_ADDRESS][PERSON_NAME]"
type input "1118C-30"
type input "Shelton CT 06484"
type input "CT"
select select
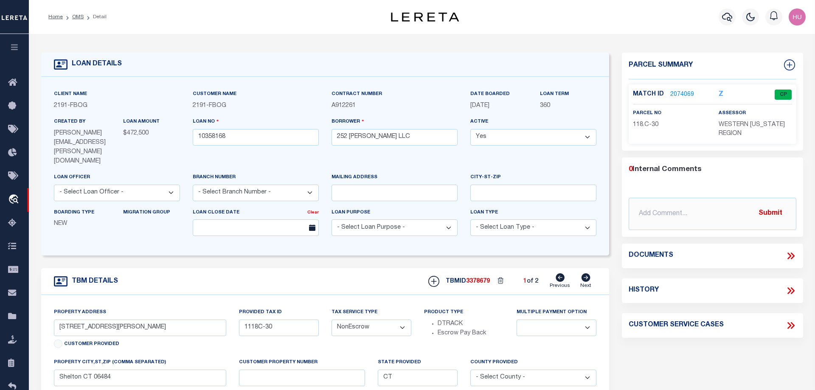
click at [678, 98] on link "2074069" at bounding box center [683, 94] width 24 height 9
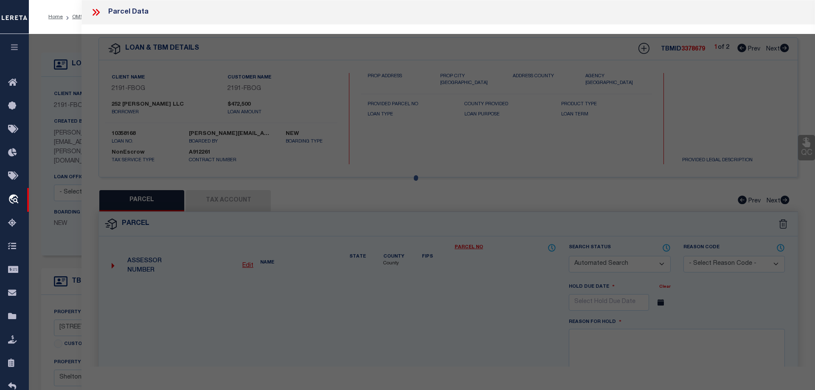
checkbox input "false"
select select "CP"
type input "MIDLAND DEVELOPMENT CO LLC"
select select
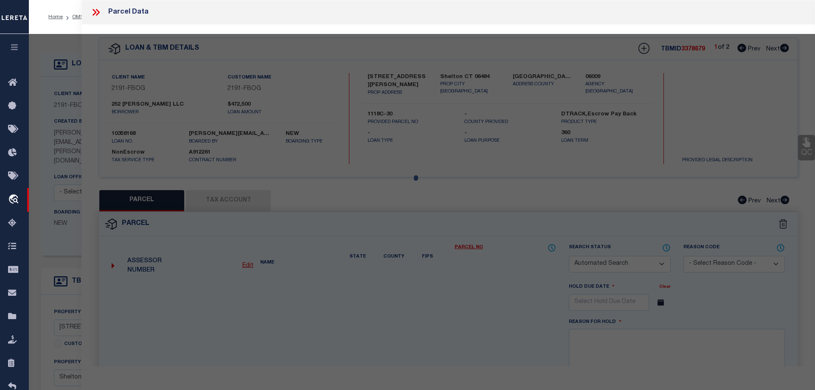
type input "[STREET_ADDRESS][PERSON_NAME]"
type input "Shelton CT 06484"
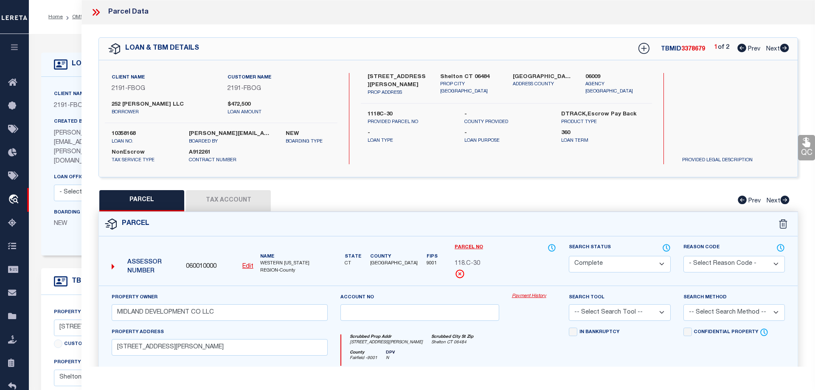
click at [390, 225] on div "Parcel" at bounding box center [448, 224] width 699 height 24
click at [529, 297] on link "Payment History" at bounding box center [534, 296] width 45 height 7
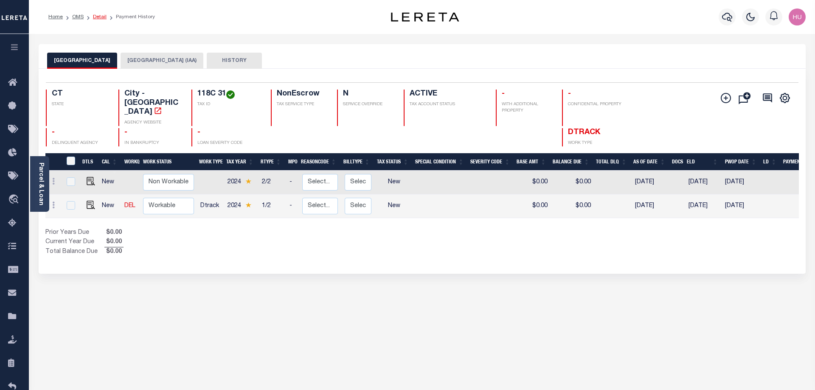
click at [96, 17] on link "Detail" at bounding box center [100, 16] width 14 height 5
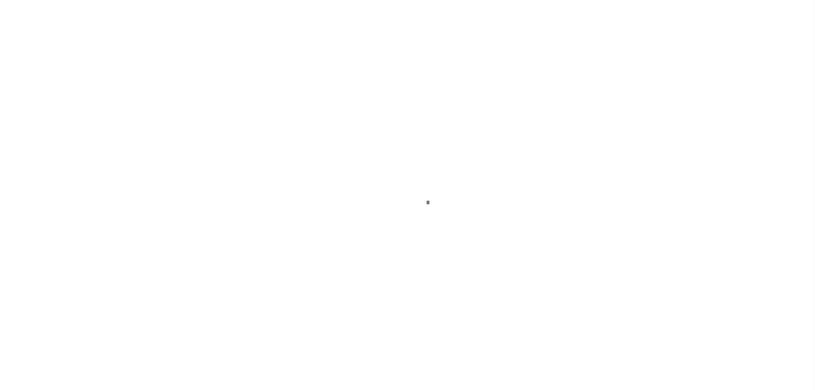
select select "NonEscrow"
type input "[STREET_ADDRESS][PERSON_NAME]"
type input "1118C-30"
type input "Shelton CT 06484"
type input "CT"
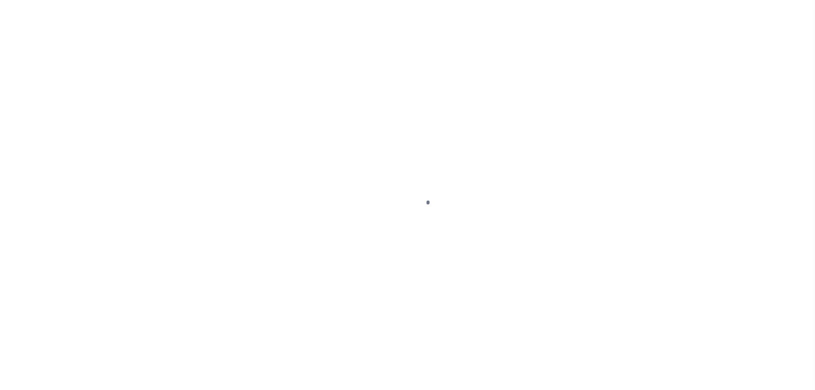
select select
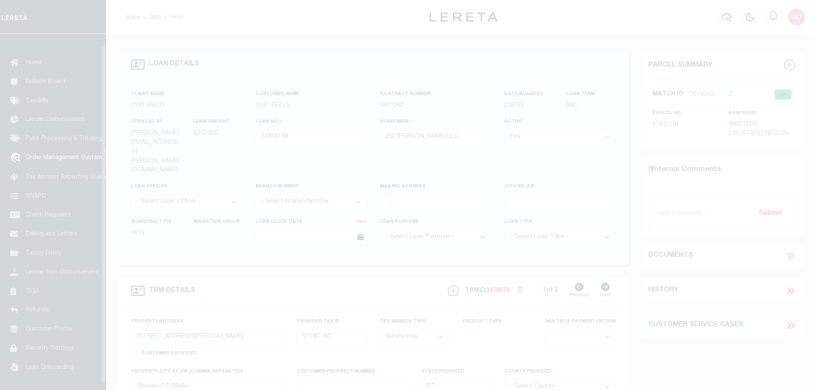
scroll to position [27, 0]
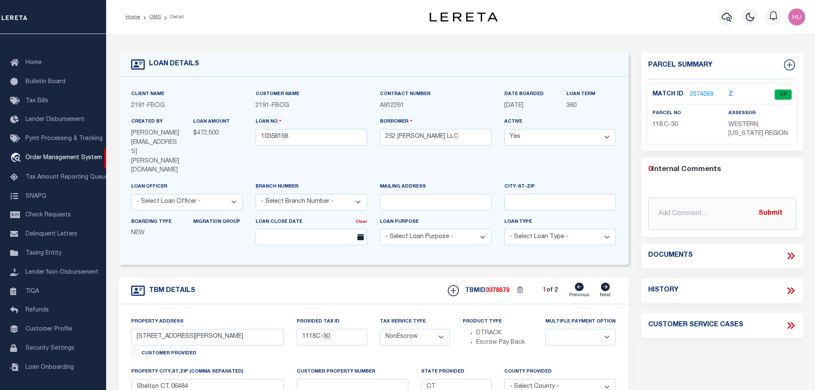
click at [702, 93] on link "2074069" at bounding box center [702, 94] width 24 height 9
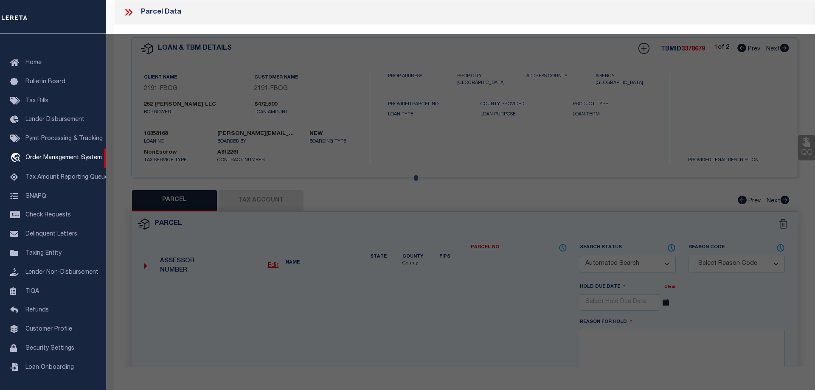
checkbox input "false"
select select "CP"
type input "MIDLAND DEVELOPMENT CO LLC"
select select
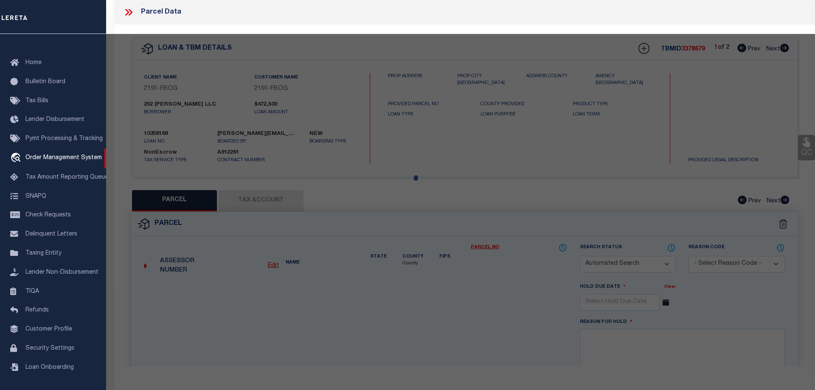
type input "252-254 HOWE AVE"
type input "Shelton CT 06484"
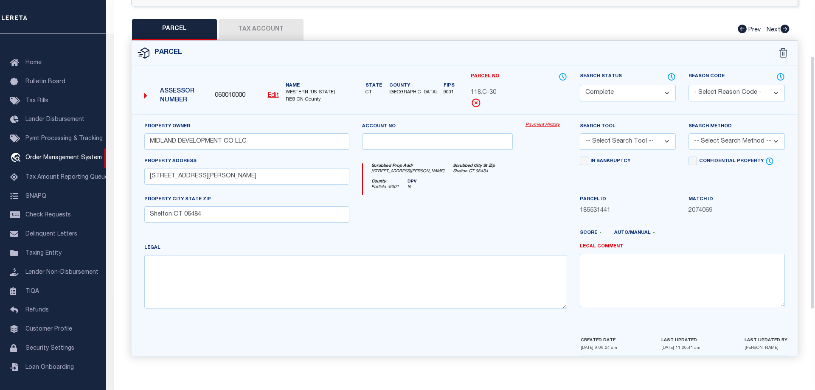
scroll to position [42, 0]
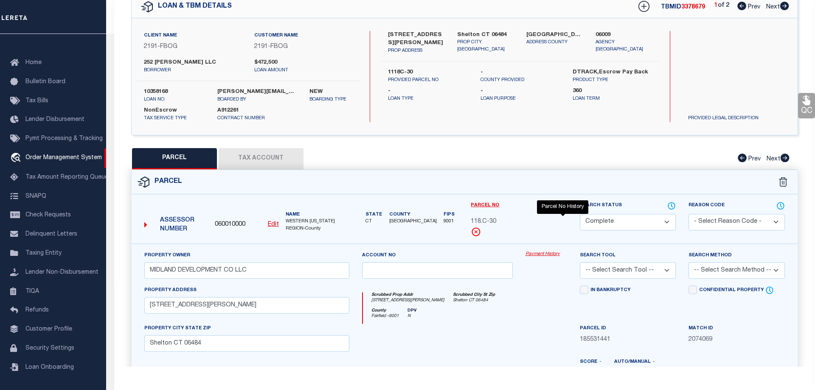
click at [560, 204] on icon "" at bounding box center [563, 206] width 7 height 7
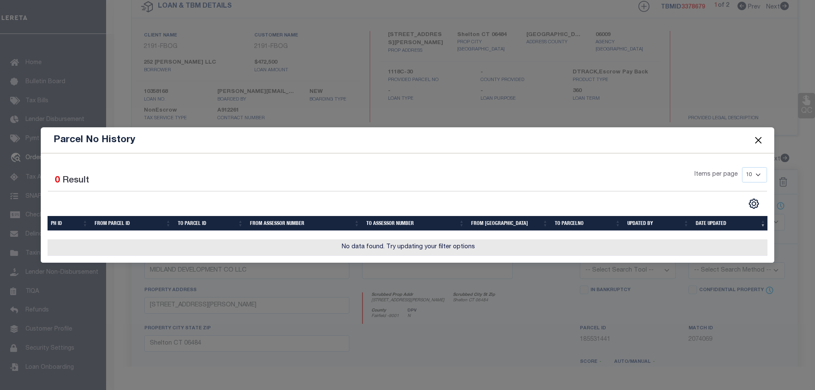
click at [761, 138] on button "Close" at bounding box center [758, 140] width 11 height 11
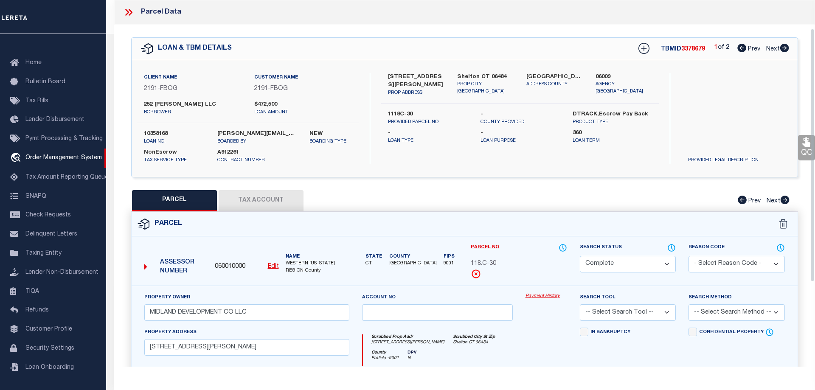
scroll to position [43, 0]
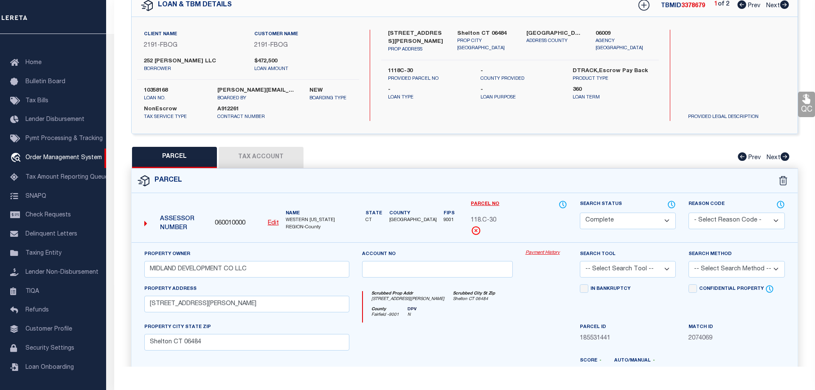
click at [541, 254] on link "Payment History" at bounding box center [547, 253] width 42 height 7
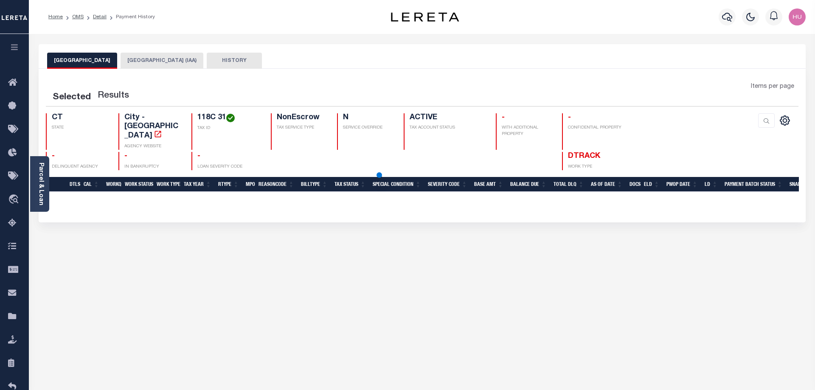
click at [207, 61] on button "HISTORY" at bounding box center [234, 61] width 55 height 16
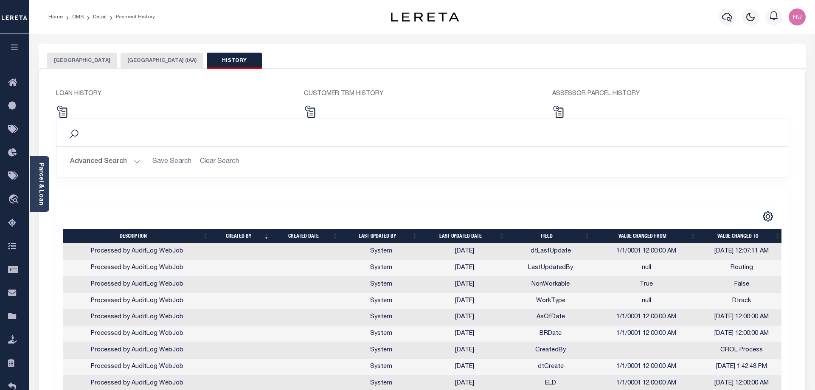
click at [469, 235] on th "Last updated date" at bounding box center [464, 236] width 87 height 15
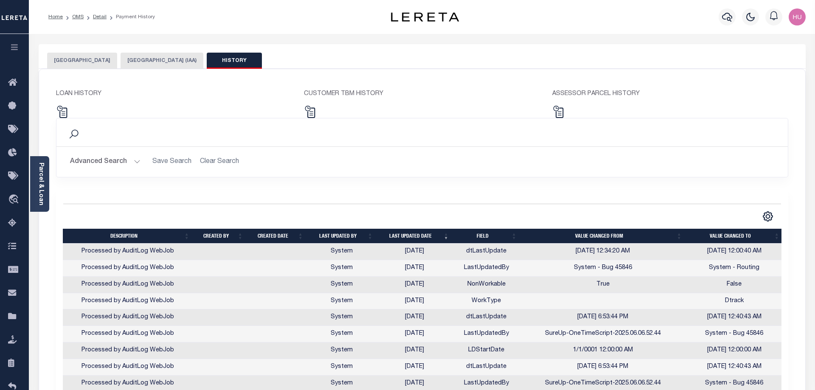
click at [412, 237] on th "Last updated date" at bounding box center [415, 236] width 76 height 15
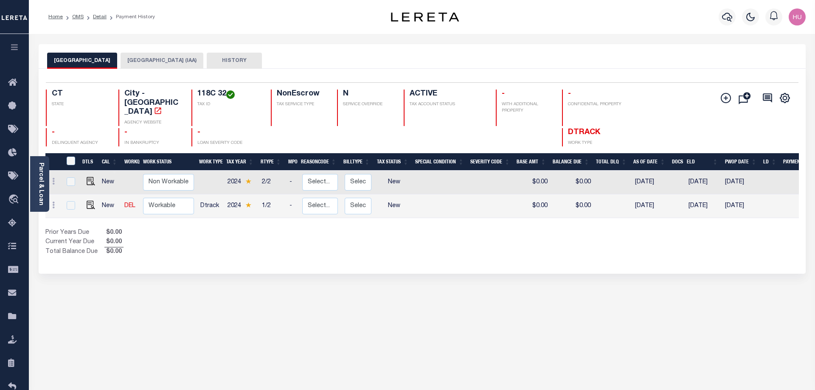
click at [207, 64] on button "HISTORY" at bounding box center [234, 61] width 55 height 16
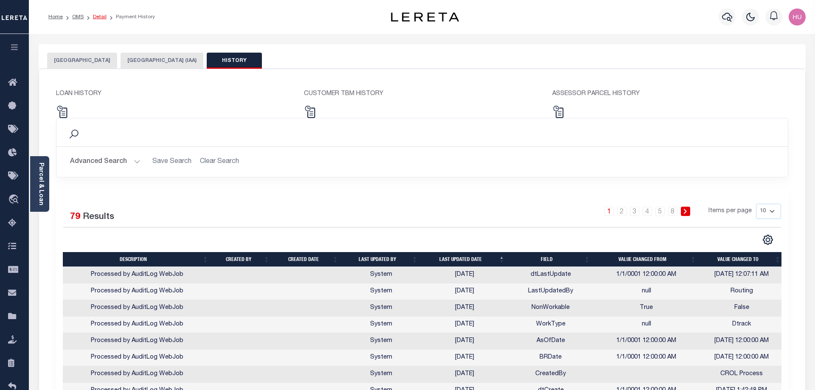
click at [101, 15] on link "Detail" at bounding box center [100, 16] width 14 height 5
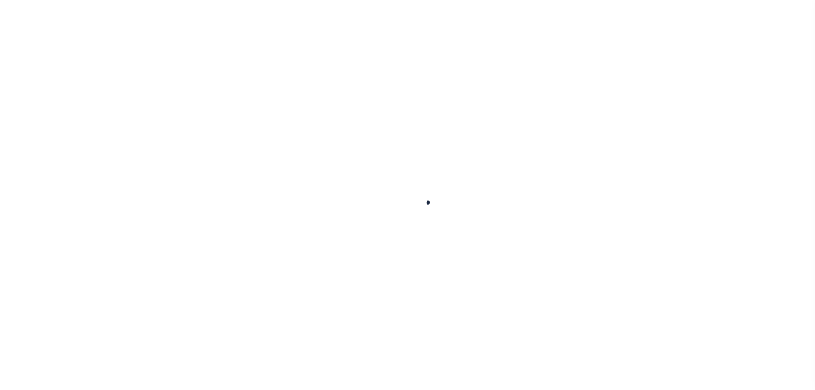
select select "NonEscrow"
type input "[STREET_ADDRESS][PERSON_NAME]"
type input "1118C-30"
type input "Shelton CT 06484"
type input "CT"
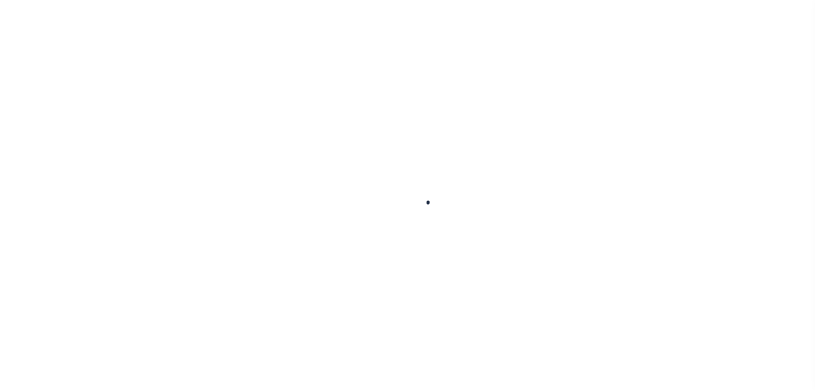
select select
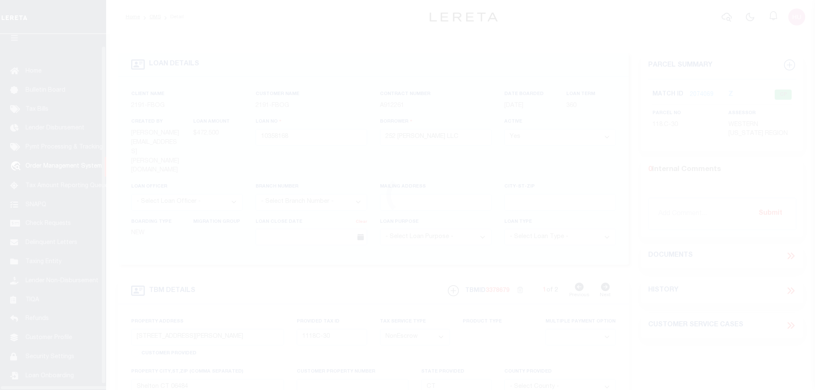
scroll to position [27, 0]
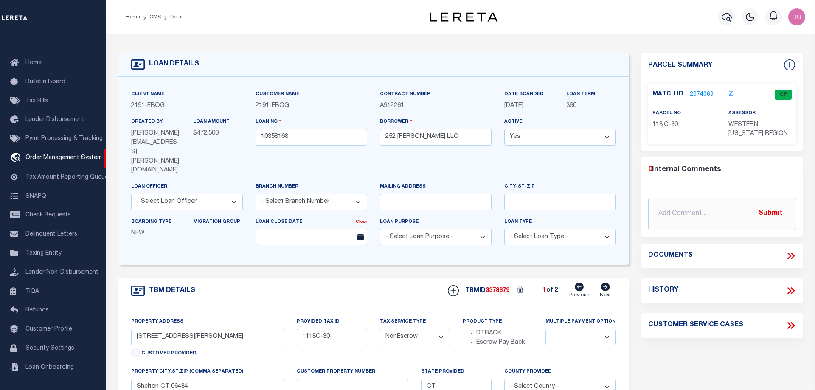
click at [725, 296] on div "History" at bounding box center [723, 290] width 148 height 11
click at [788, 296] on icon at bounding box center [791, 290] width 11 height 11
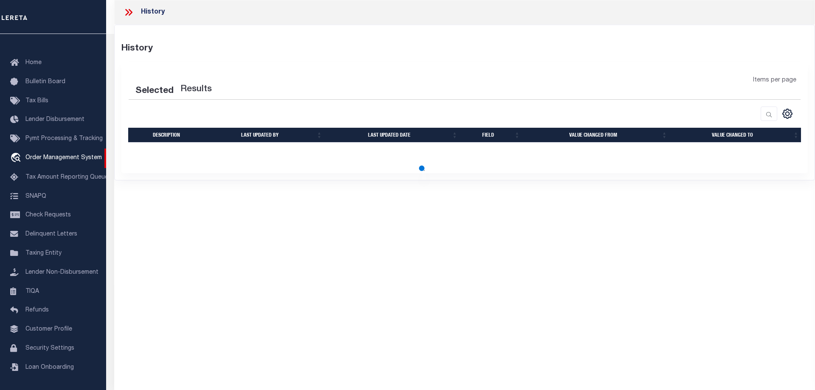
select select "100"
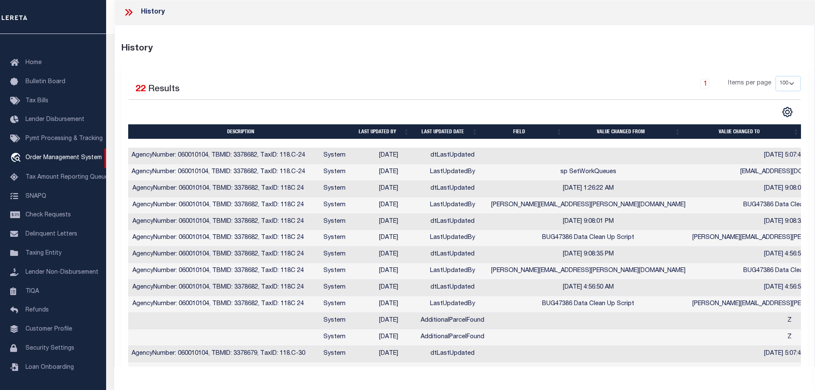
click at [449, 133] on th "Last updated date" at bounding box center [447, 131] width 68 height 15
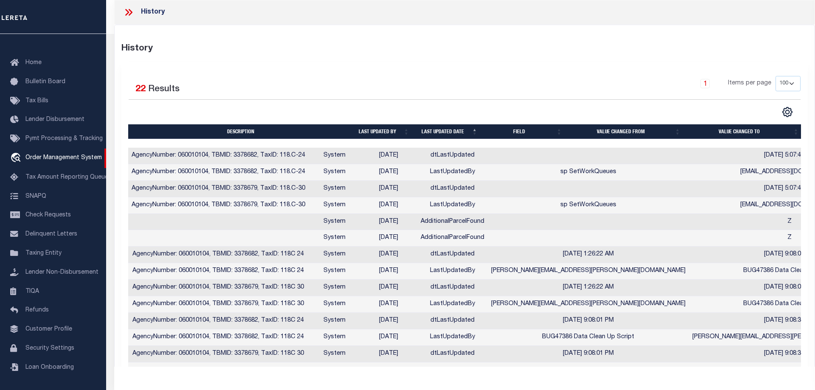
click at [449, 131] on th "Last updated date" at bounding box center [447, 131] width 68 height 15
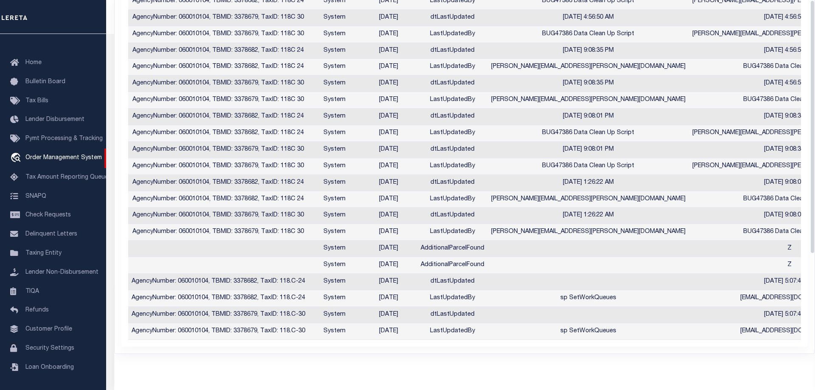
scroll to position [0, 0]
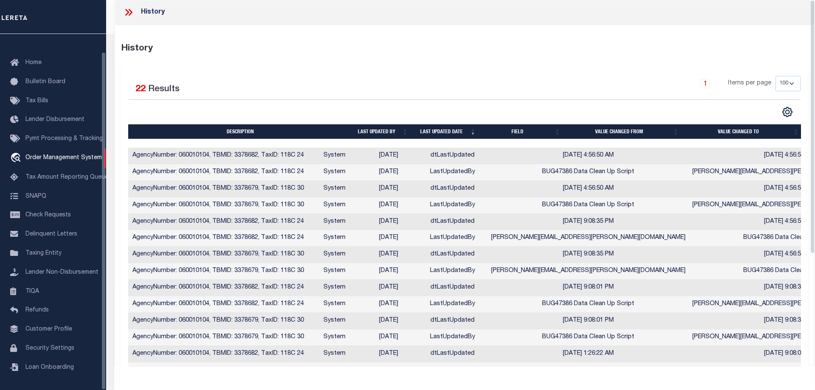
click at [129, 13] on icon at bounding box center [128, 12] width 11 height 11
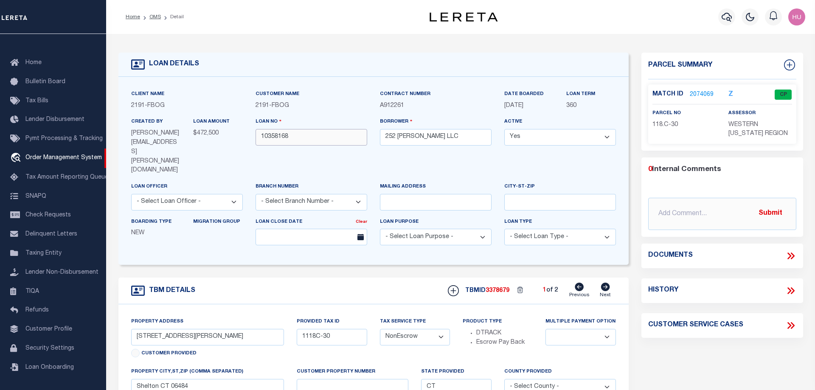
drag, startPoint x: 291, startPoint y: 137, endPoint x: 254, endPoint y: 140, distance: 37.5
click at [256, 140] on input "10358168" at bounding box center [312, 137] width 112 height 17
click at [705, 95] on link "2074069" at bounding box center [702, 94] width 24 height 9
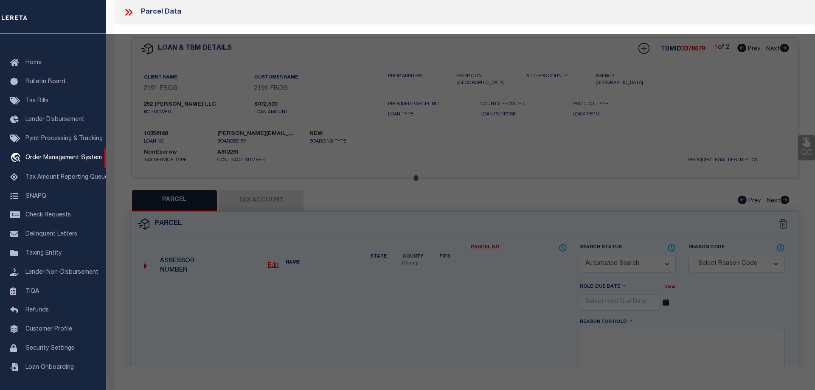
checkbox input "false"
select select "CP"
type input "MIDLAND DEVELOPMENT CO LLC"
select select
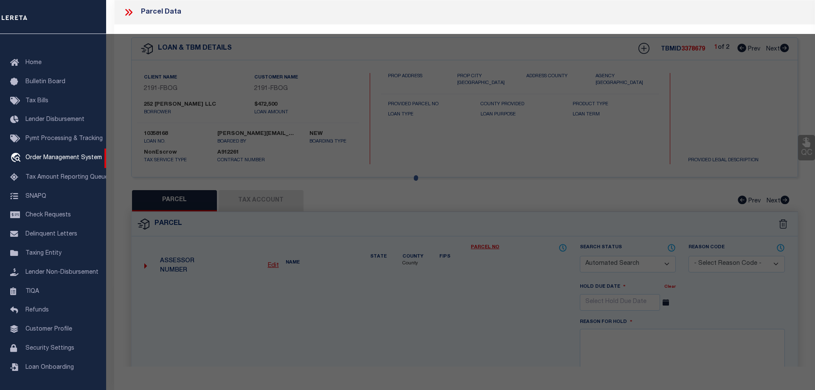
type input "[STREET_ADDRESS][PERSON_NAME]"
type input "Shelton CT 06484"
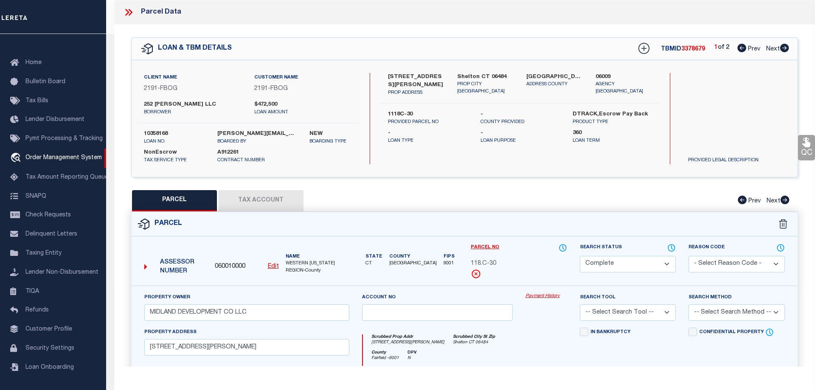
click at [551, 296] on link "Payment History" at bounding box center [547, 296] width 42 height 7
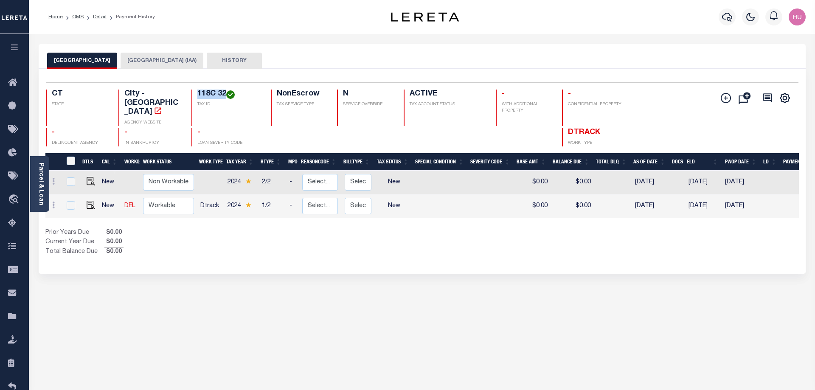
drag, startPoint x: 226, startPoint y: 95, endPoint x: 199, endPoint y: 95, distance: 27.2
click at [199, 95] on h4 "118C 32" at bounding box center [228, 94] width 63 height 9
click at [129, 62] on button "[GEOGRAPHIC_DATA] (IAA)" at bounding box center [162, 61] width 83 height 16
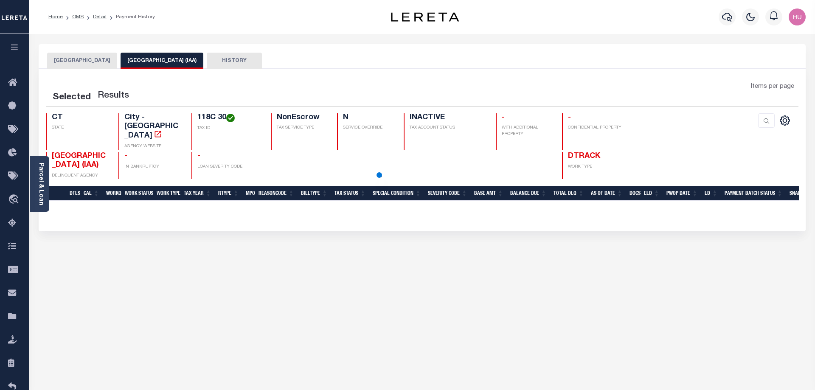
click at [79, 63] on button "[GEOGRAPHIC_DATA]" at bounding box center [82, 61] width 70 height 16
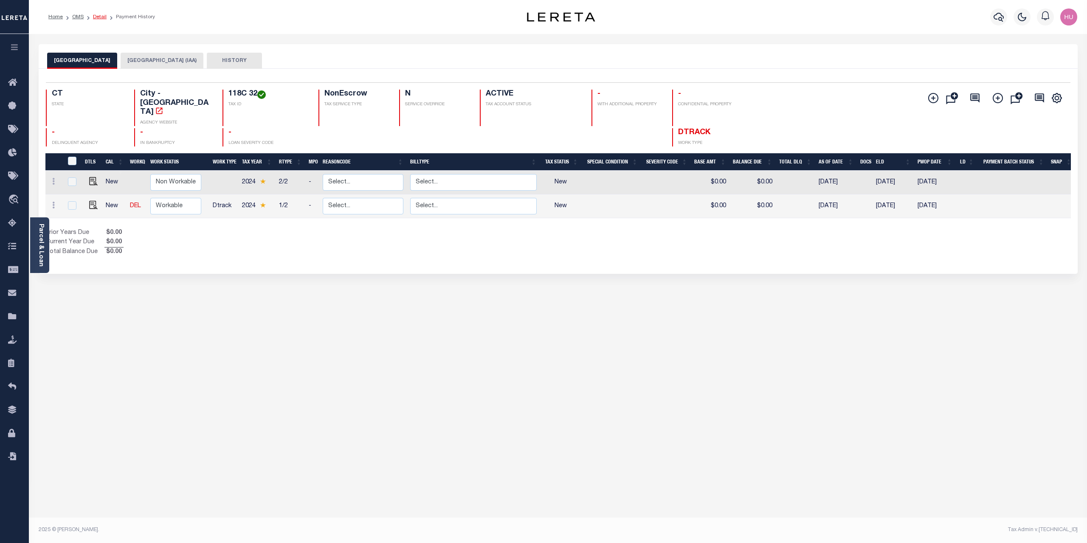
click at [100, 19] on link "Detail" at bounding box center [100, 16] width 14 height 5
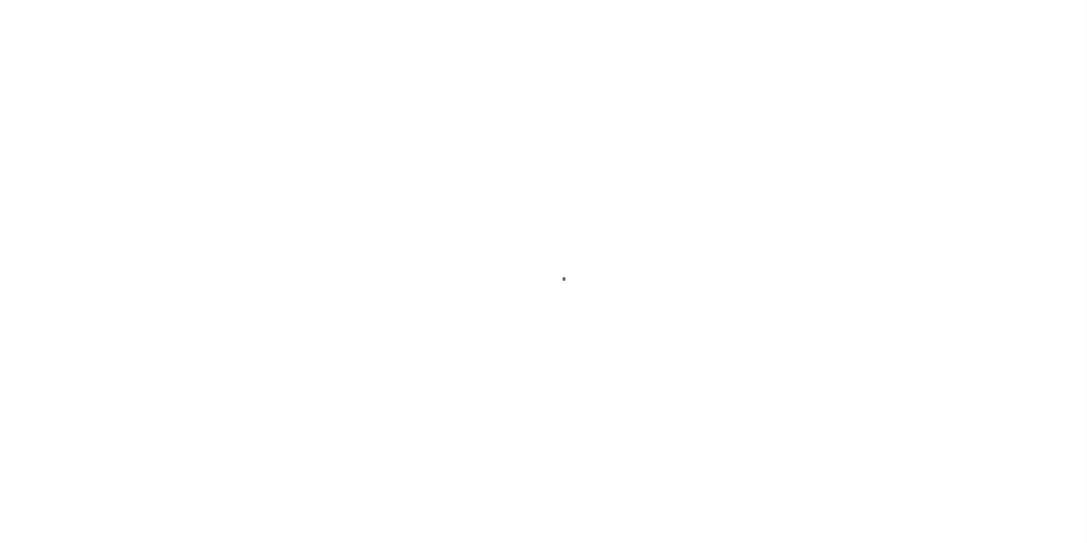
type input "10358168"
type input "252 [PERSON_NAME] LLC"
select select
select select "NonEscrow"
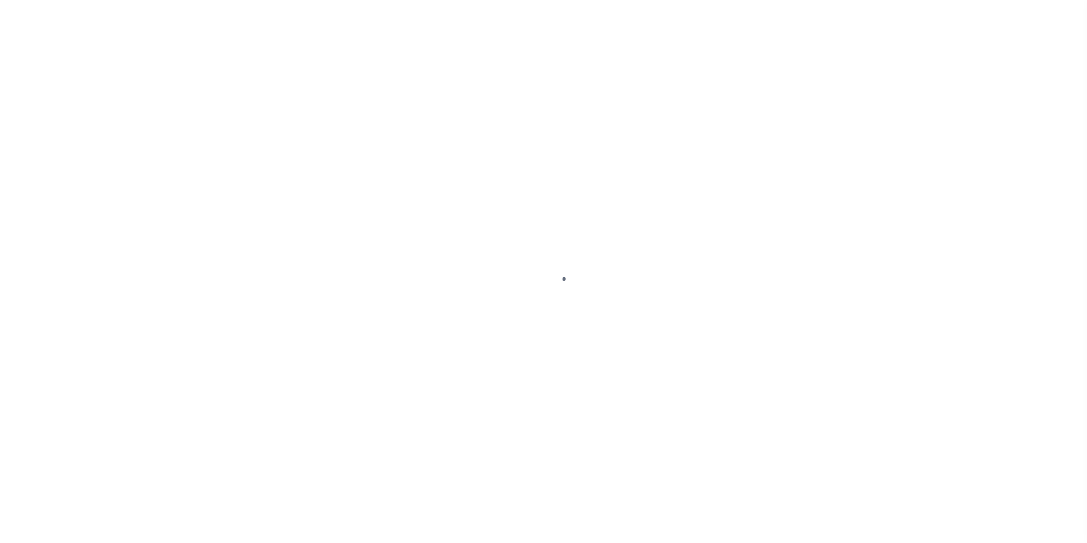
type input "[STREET_ADDRESS][PERSON_NAME]"
type input "1118C-30"
type input "Shelton CT 06484"
type input "CT"
select select
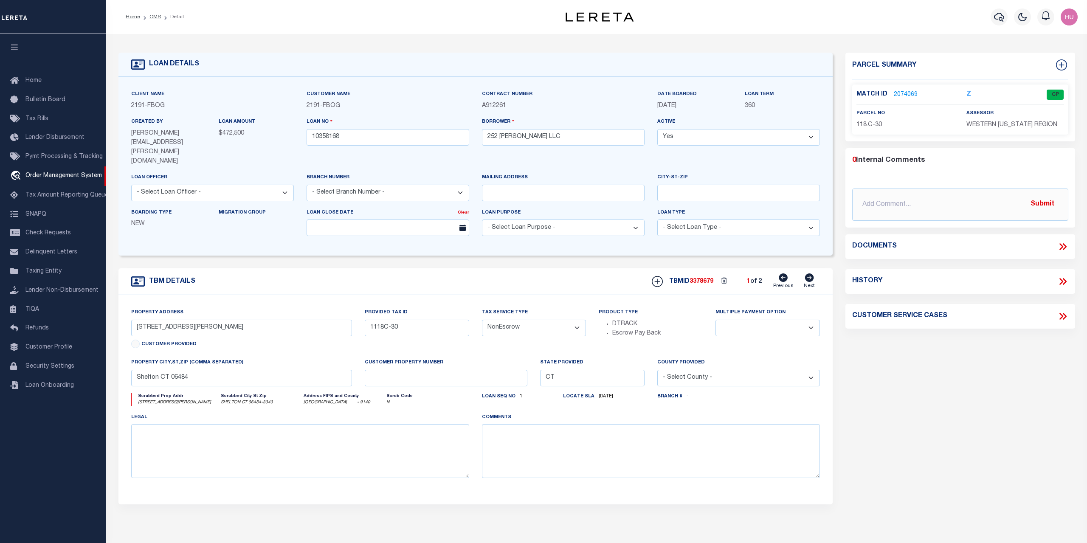
click at [907, 93] on link "2074069" at bounding box center [906, 94] width 24 height 9
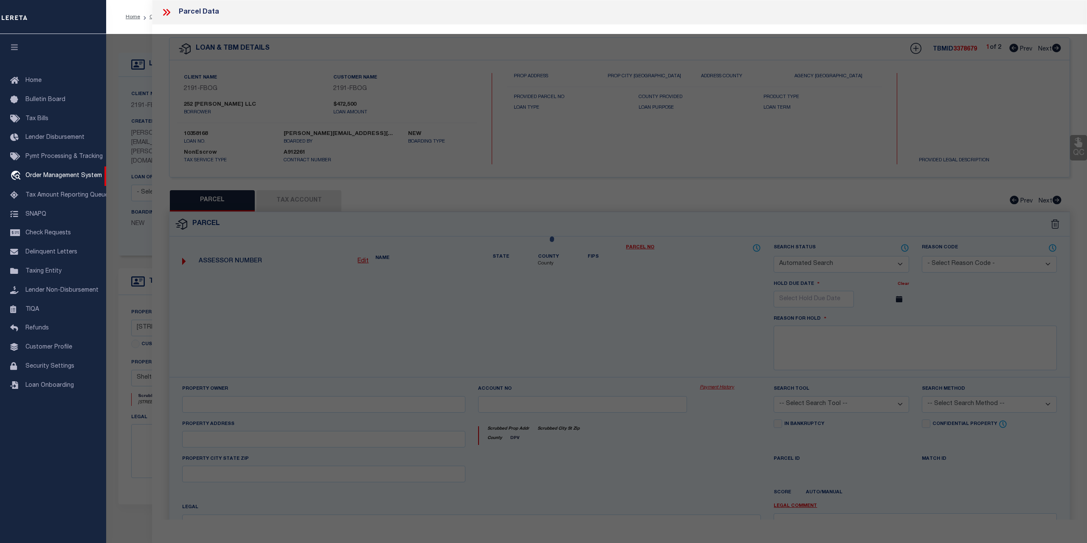
checkbox input "false"
select select "CP"
type input "MIDLAND DEVELOPMENT CO LLC"
select select
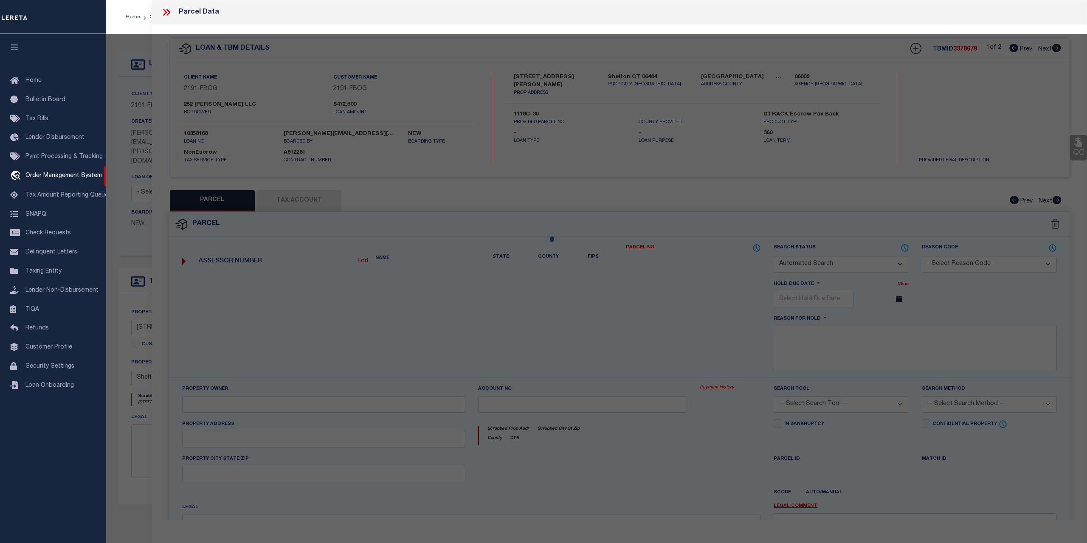
type input "[STREET_ADDRESS][PERSON_NAME]"
type input "Shelton CT 06484"
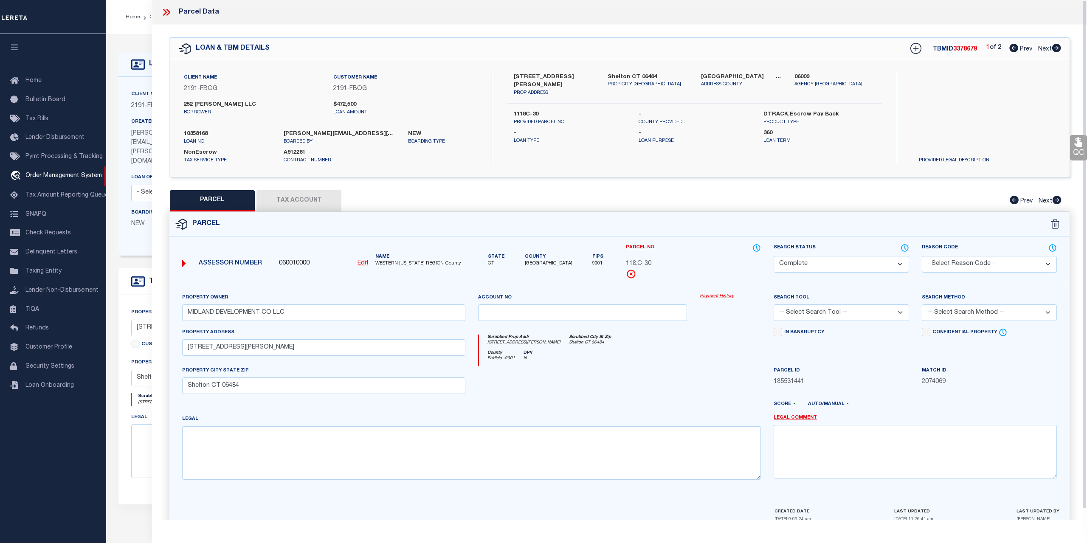
click at [291, 199] on button "Tax Account" at bounding box center [299, 200] width 85 height 21
select select "100"
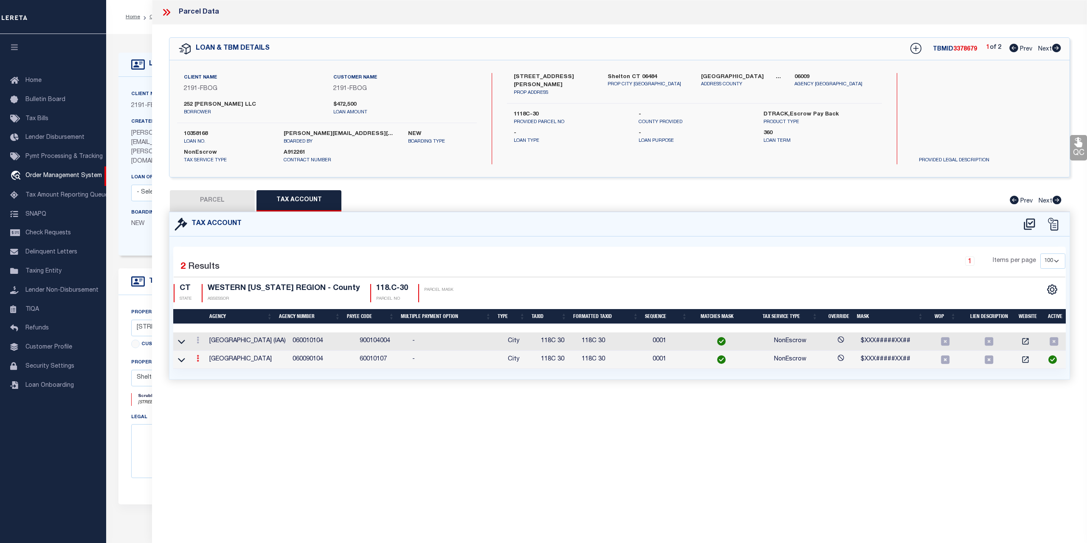
click at [200, 360] on link at bounding box center [197, 359] width 9 height 7
click at [196, 360] on link at bounding box center [197, 359] width 9 height 7
click at [197, 358] on icon at bounding box center [198, 358] width 3 height 7
click at [183, 360] on icon at bounding box center [181, 359] width 7 height 9
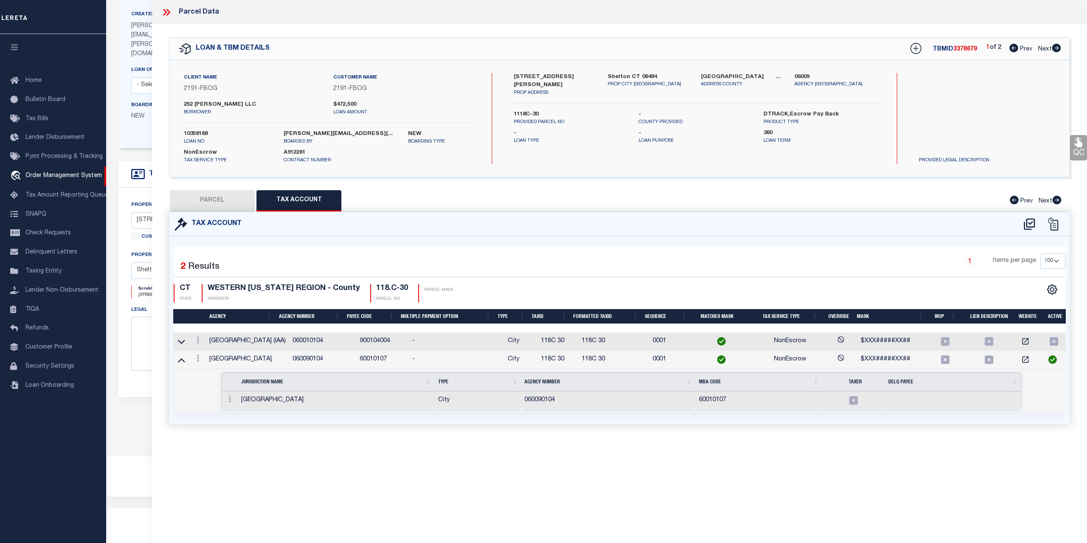
scroll to position [64, 0]
click at [196, 360] on link at bounding box center [197, 359] width 9 height 7
click at [1055, 225] on icon "" at bounding box center [1053, 224] width 13 height 13
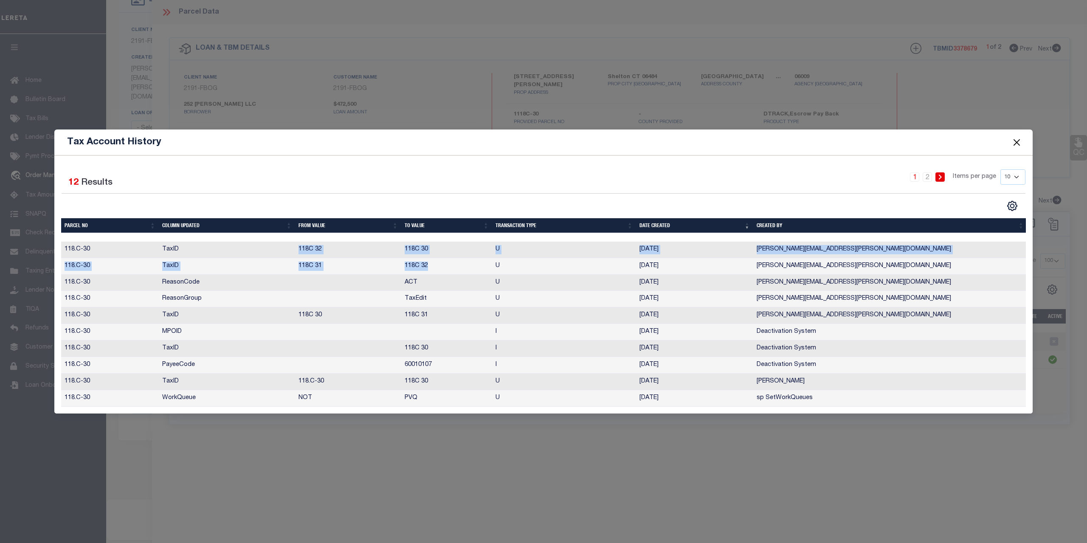
drag, startPoint x: 416, startPoint y: 268, endPoint x: 287, endPoint y: 254, distance: 129.8
click at [287, 254] on tbody "118.C-30 TaxID 118C 32 118C 30 U [DATE] [PERSON_NAME][EMAIL_ADDRESS][PERSON_NAM…" at bounding box center [544, 324] width 966 height 165
drag, startPoint x: 873, startPoint y: 266, endPoint x: 553, endPoint y: 257, distance: 319.5
click at [555, 257] on tbody "118.C-30 TaxID 118C 32 118C 30 U [DATE] [PERSON_NAME][EMAIL_ADDRESS][PERSON_NAM…" at bounding box center [544, 324] width 966 height 165
